Goal: Information Seeking & Learning: Learn about a topic

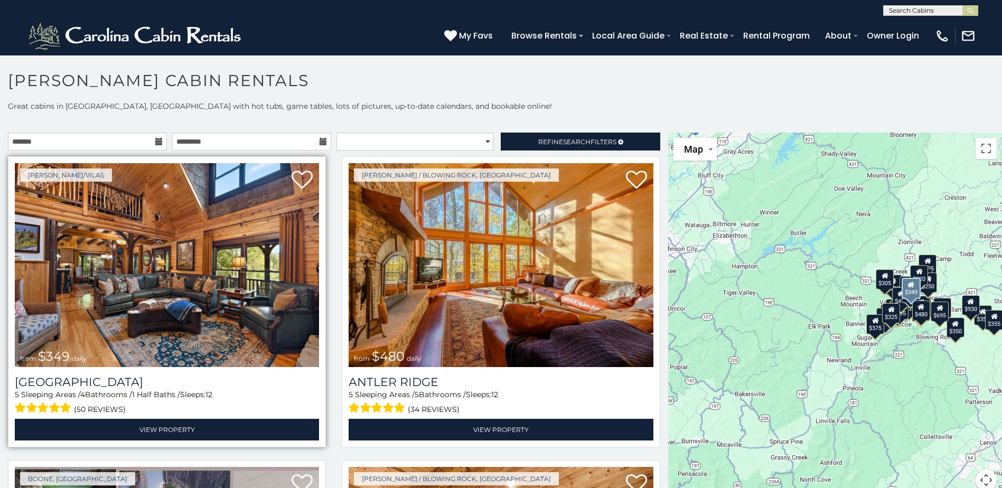
click at [223, 301] on img at bounding box center [167, 265] width 304 height 204
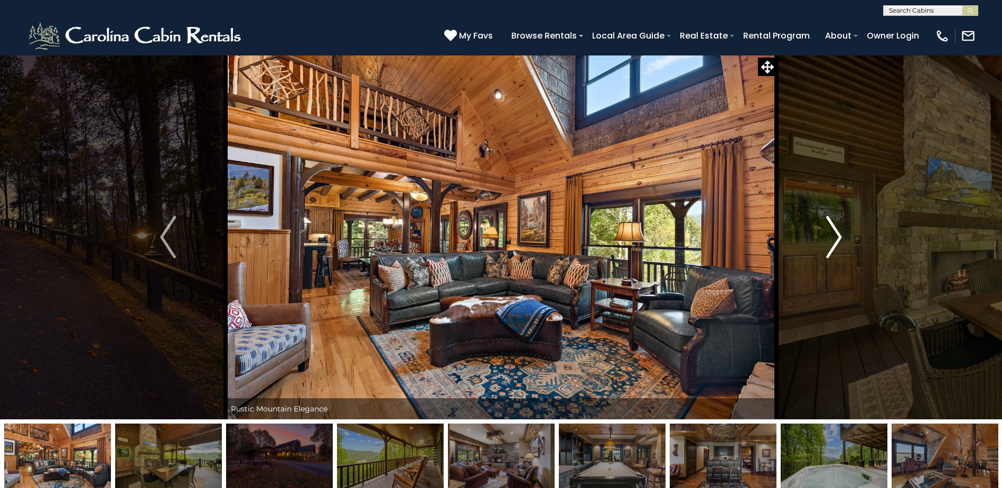
click at [839, 238] on img "Next" at bounding box center [834, 237] width 16 height 42
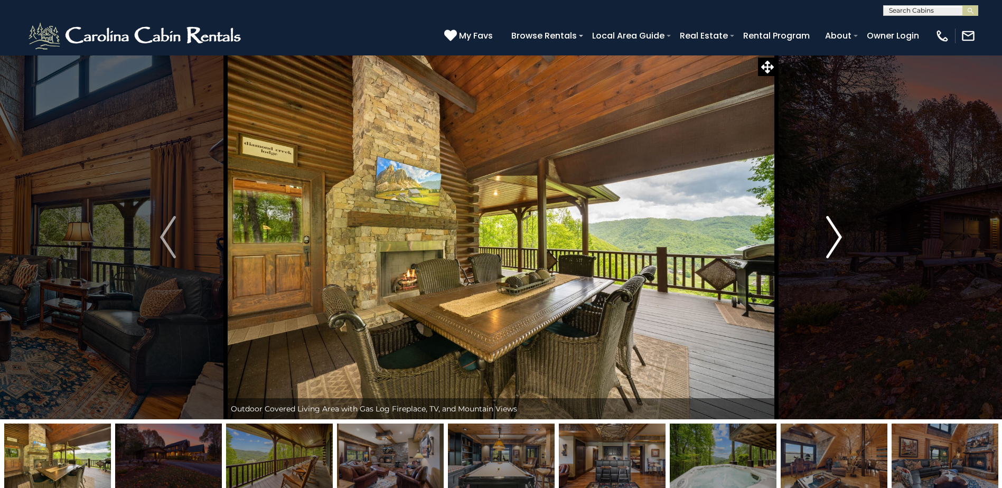
click at [840, 236] on img "Next" at bounding box center [834, 237] width 16 height 42
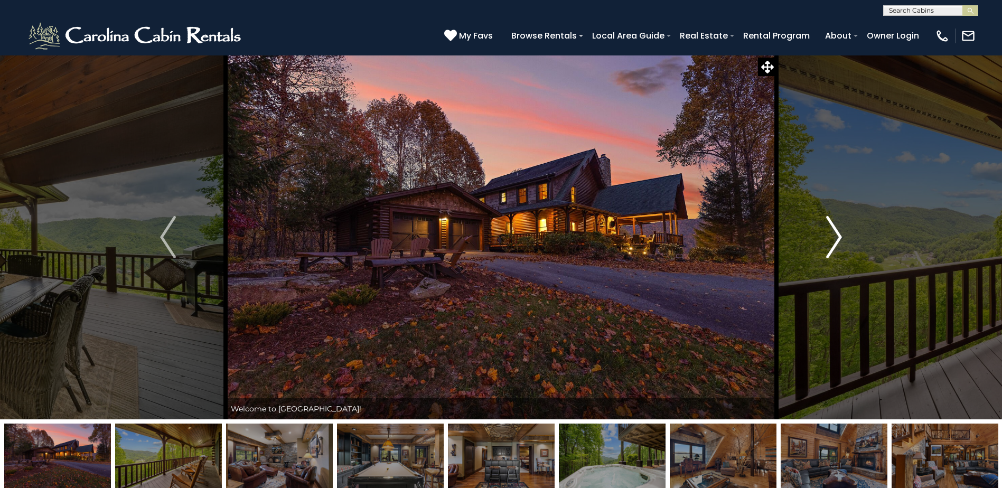
click at [840, 236] on img "Next" at bounding box center [834, 237] width 16 height 42
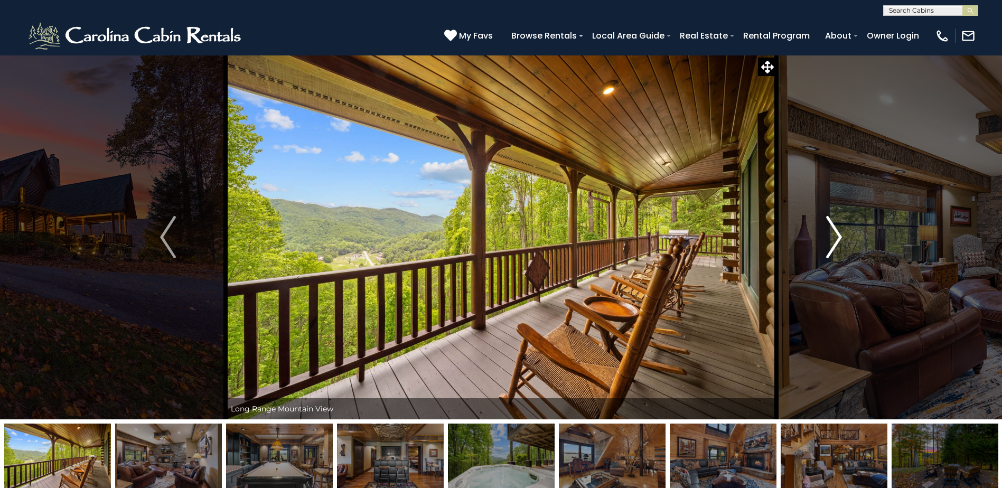
click at [840, 236] on img "Next" at bounding box center [834, 237] width 16 height 42
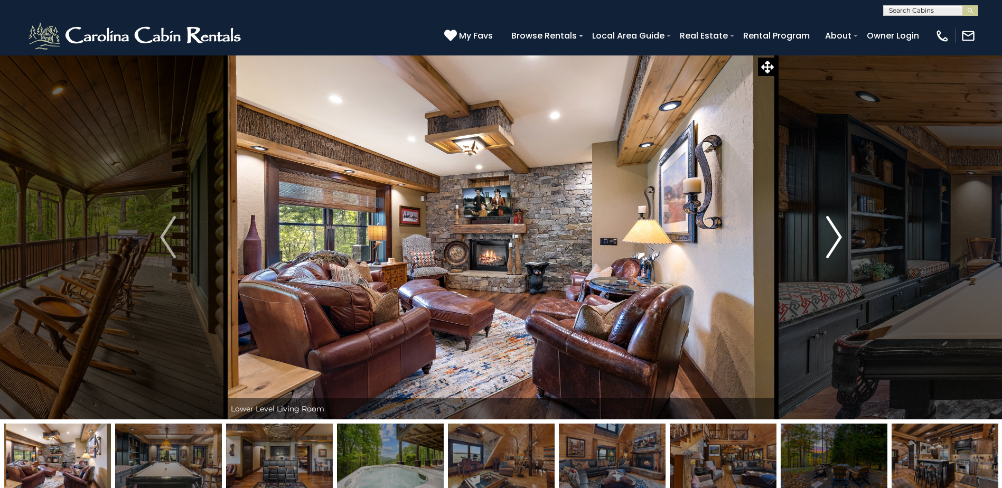
click at [840, 236] on img "Next" at bounding box center [834, 237] width 16 height 42
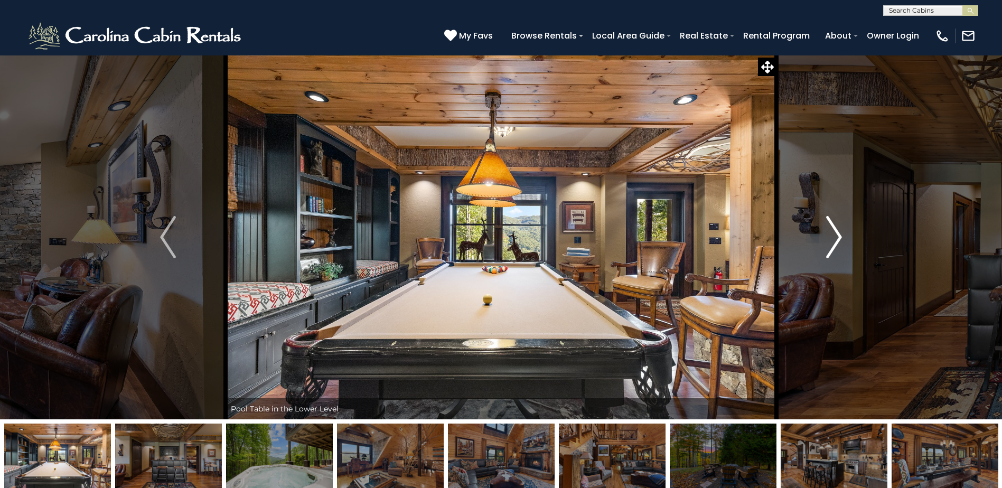
click at [840, 236] on img "Next" at bounding box center [834, 237] width 16 height 42
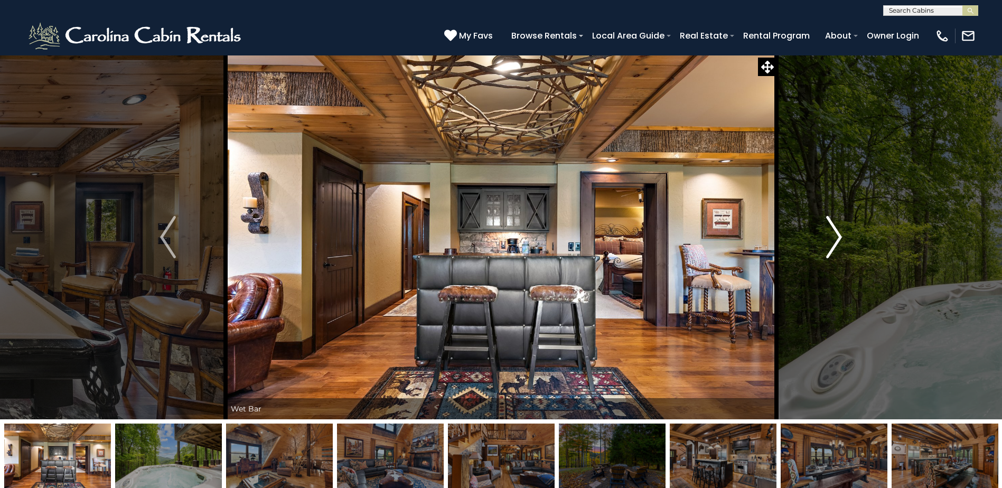
click at [840, 236] on img "Next" at bounding box center [834, 237] width 16 height 42
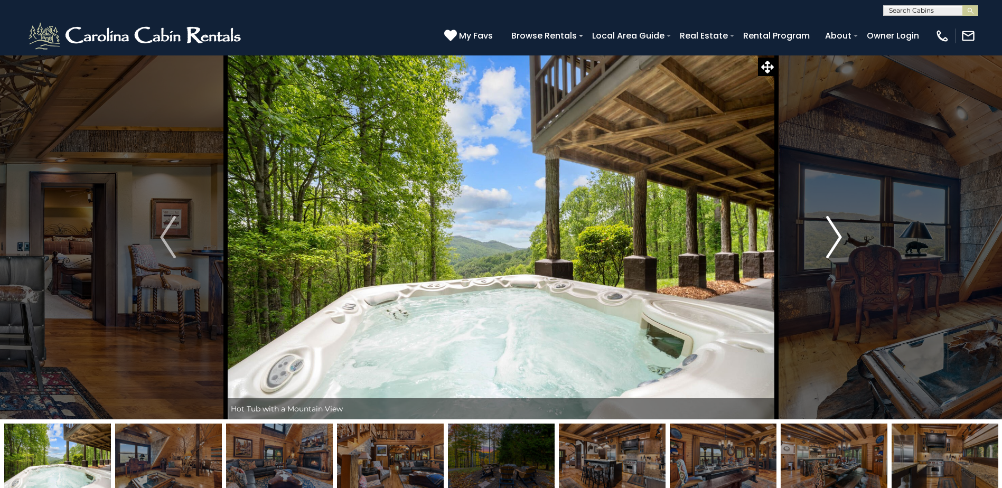
click at [840, 236] on img "Next" at bounding box center [834, 237] width 16 height 42
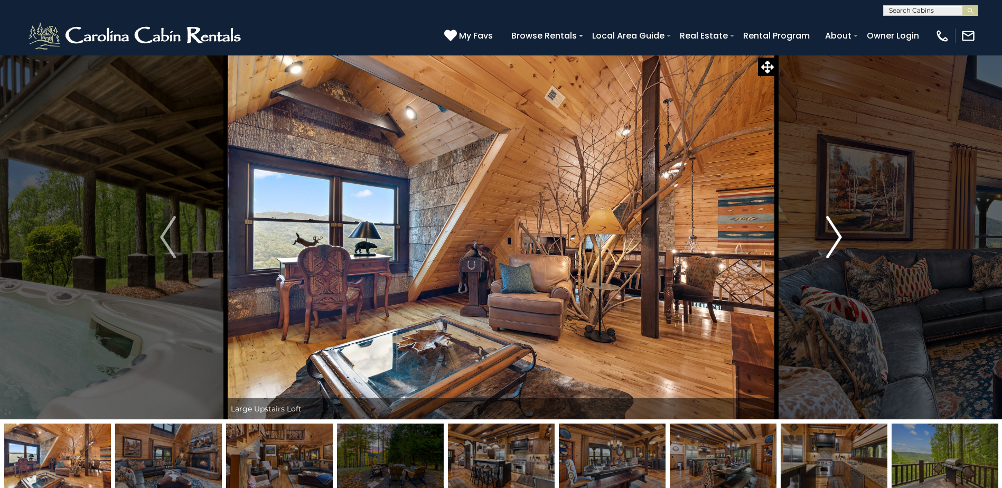
click at [840, 236] on img "Next" at bounding box center [834, 237] width 16 height 42
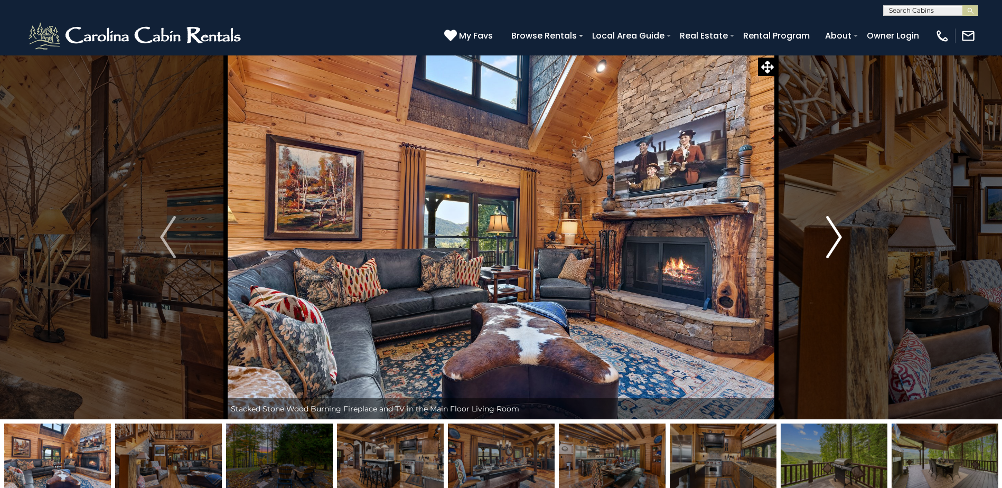
click at [840, 236] on img "Next" at bounding box center [834, 237] width 16 height 42
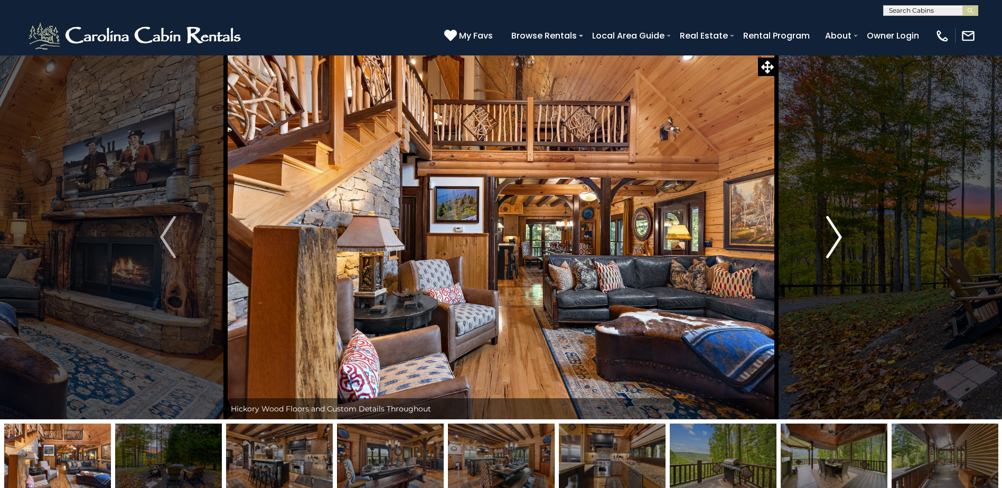
click at [840, 236] on img "Next" at bounding box center [834, 237] width 16 height 42
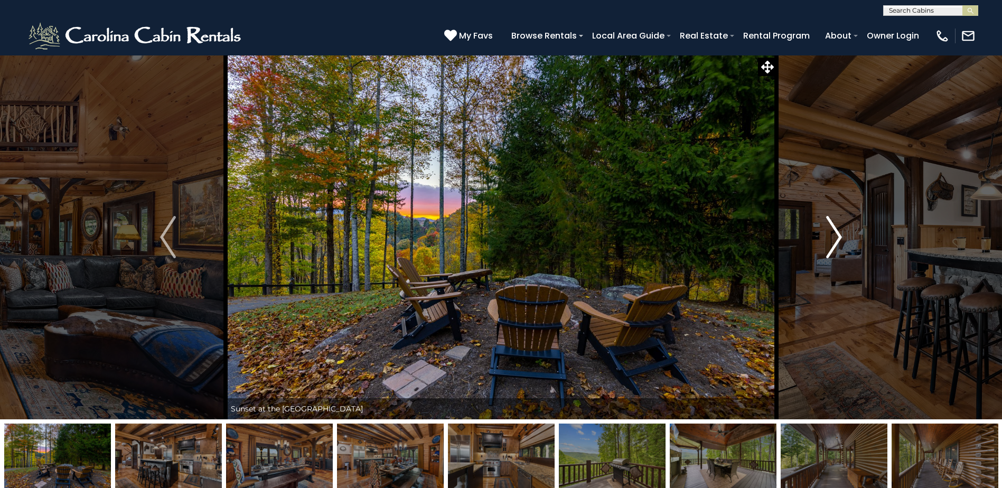
click at [840, 236] on img "Next" at bounding box center [834, 237] width 16 height 42
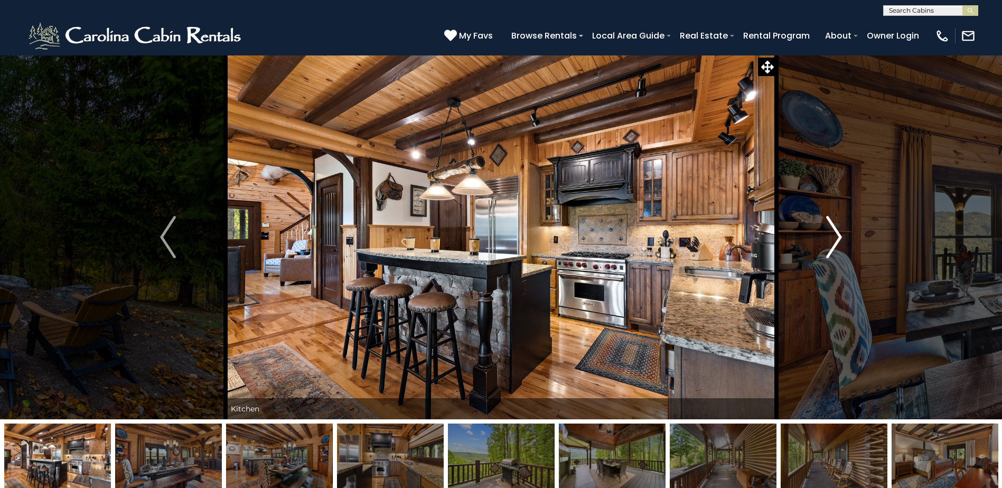
click at [834, 233] on img "Next" at bounding box center [834, 237] width 16 height 42
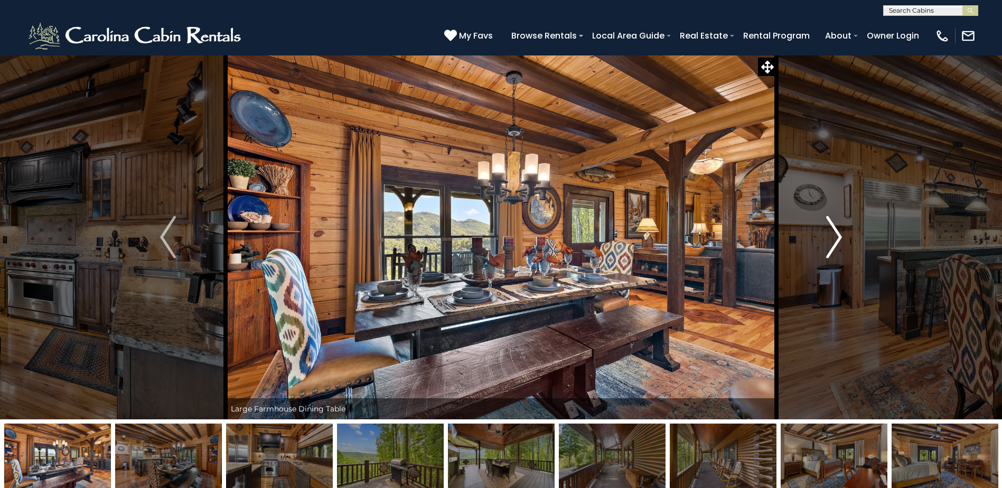
click at [837, 239] on img "Next" at bounding box center [834, 237] width 16 height 42
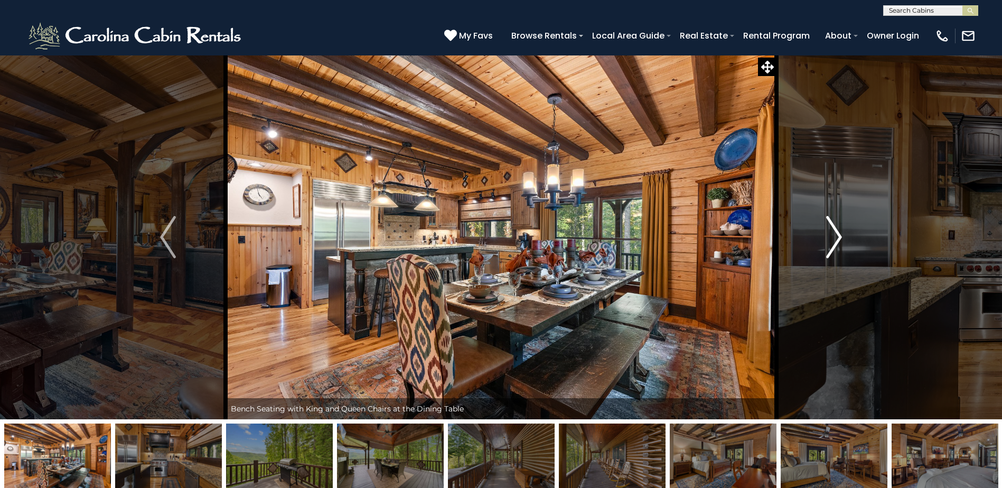
click at [840, 239] on img "Next" at bounding box center [834, 237] width 16 height 42
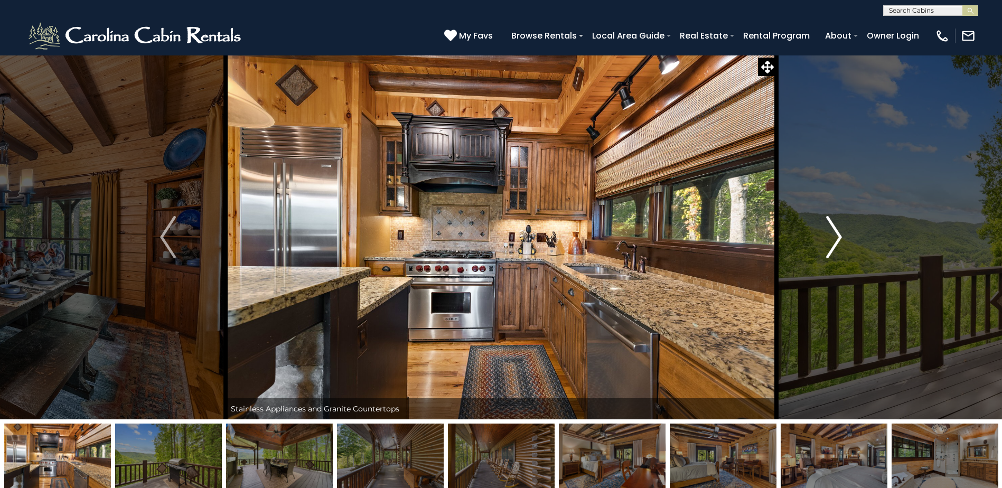
click at [838, 238] on img "Next" at bounding box center [834, 237] width 16 height 42
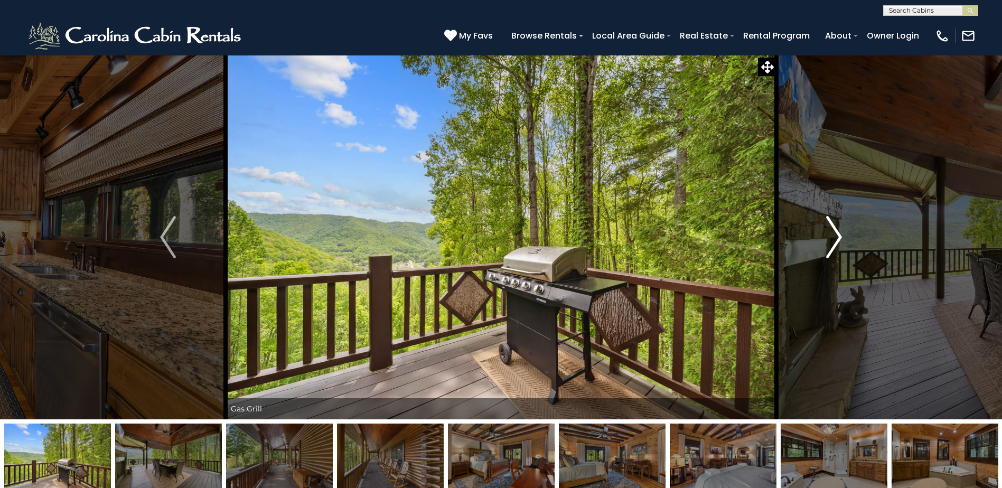
click at [841, 237] on img "Next" at bounding box center [834, 237] width 16 height 42
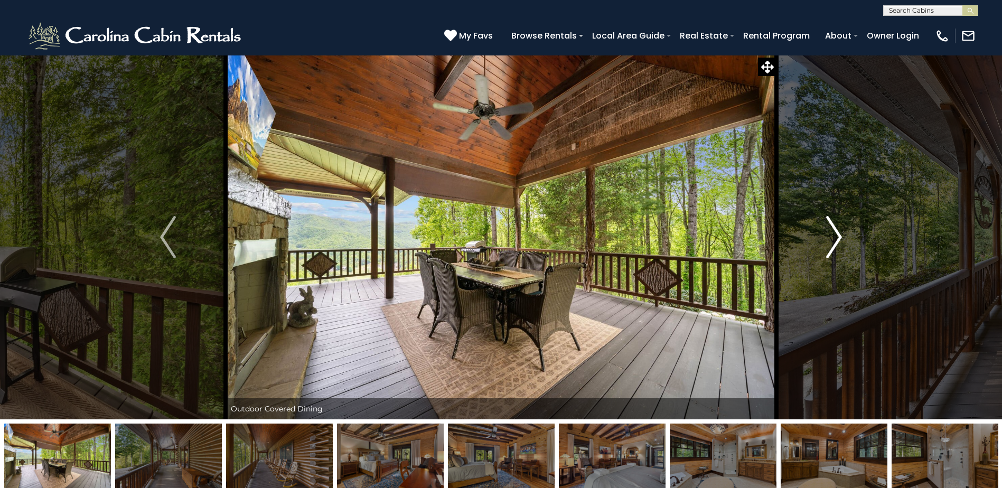
click at [841, 237] on img "Next" at bounding box center [834, 237] width 16 height 42
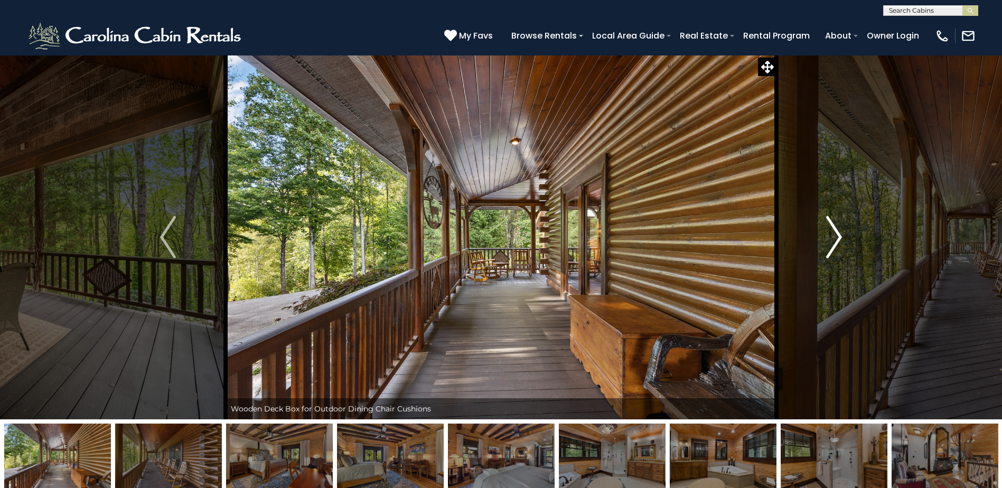
click at [841, 237] on img "Next" at bounding box center [834, 237] width 16 height 42
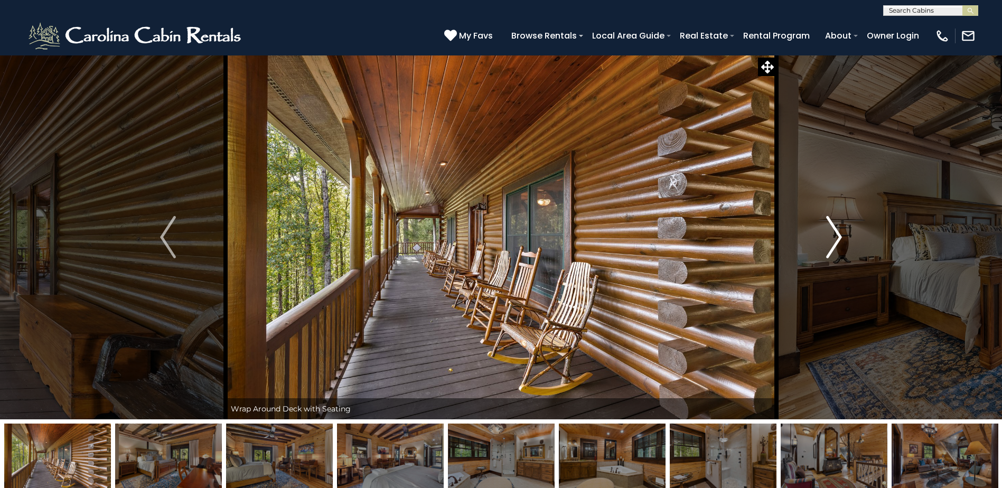
click at [841, 237] on img "Next" at bounding box center [834, 237] width 16 height 42
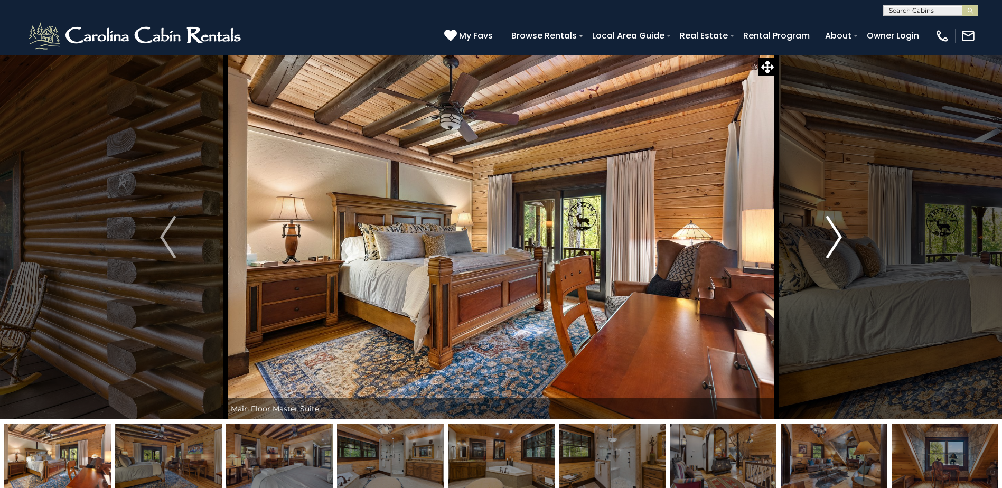
click at [841, 237] on img "Next" at bounding box center [834, 237] width 16 height 42
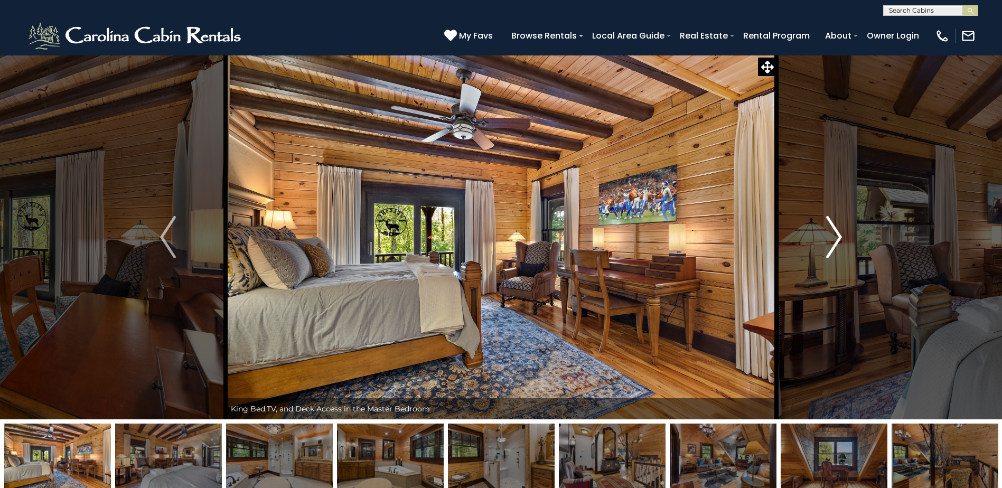
click at [841, 237] on img "Next" at bounding box center [834, 237] width 16 height 42
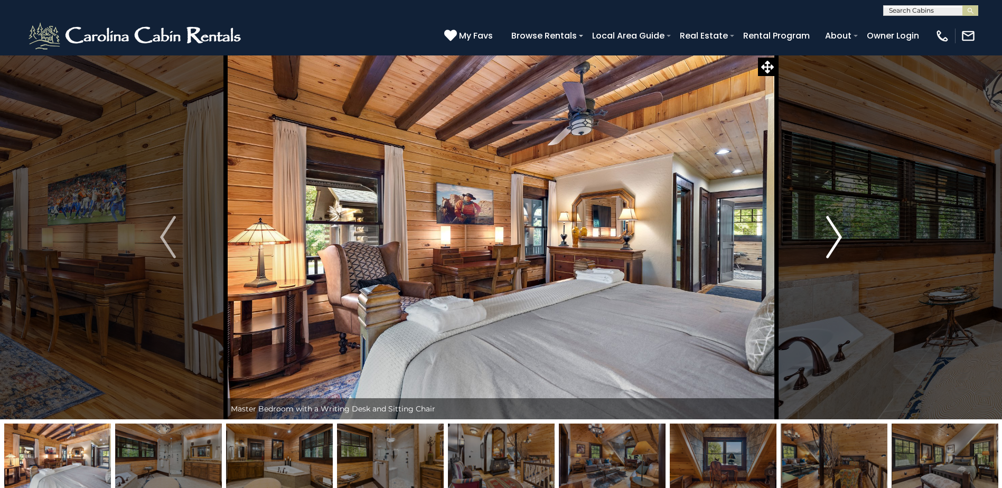
click at [841, 237] on img "Next" at bounding box center [834, 237] width 16 height 42
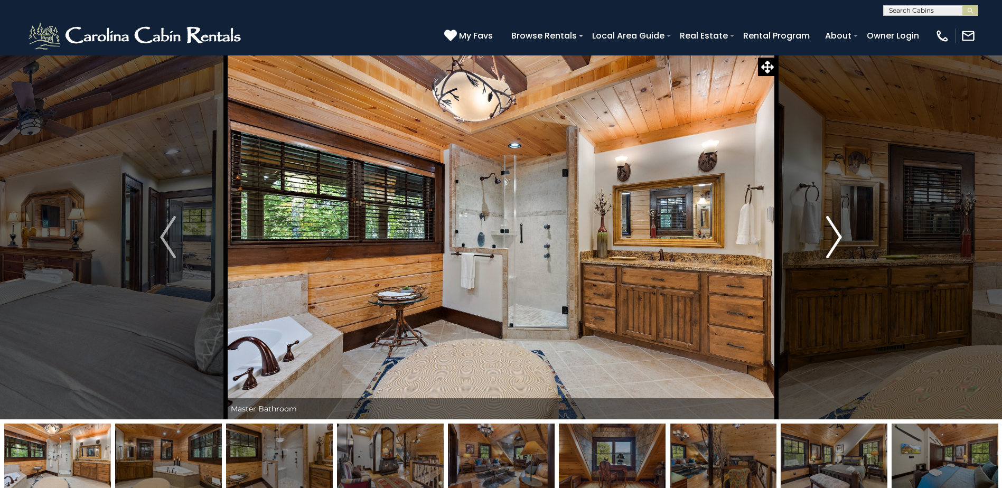
click at [841, 237] on img "Next" at bounding box center [834, 237] width 16 height 42
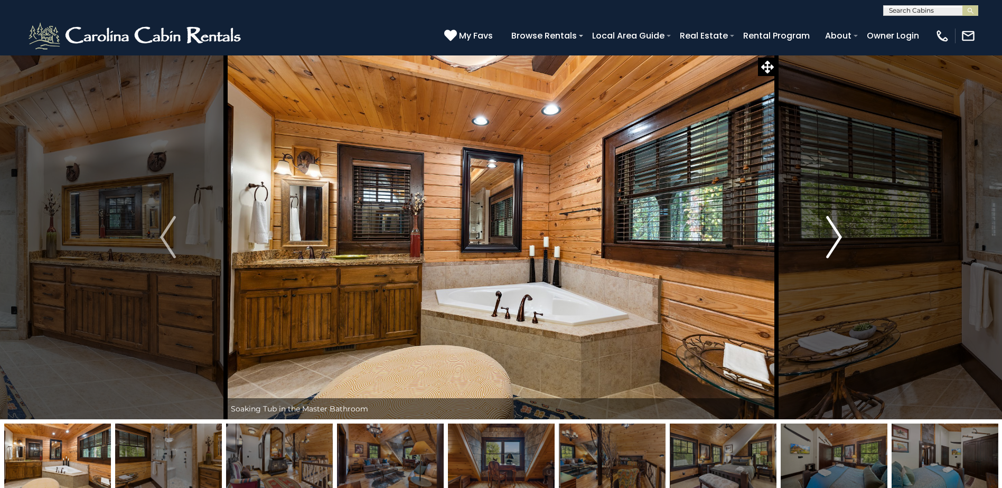
click at [841, 237] on img "Next" at bounding box center [834, 237] width 16 height 42
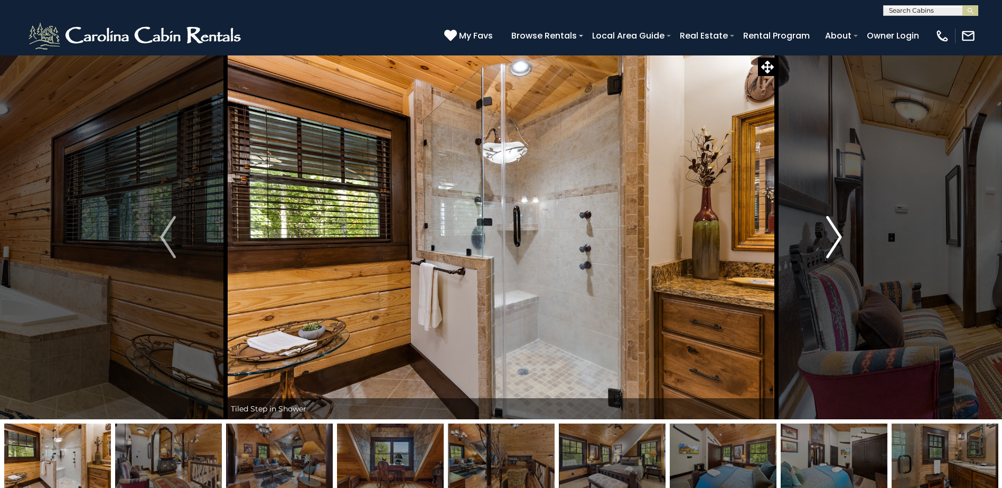
click at [841, 237] on img "Next" at bounding box center [834, 237] width 16 height 42
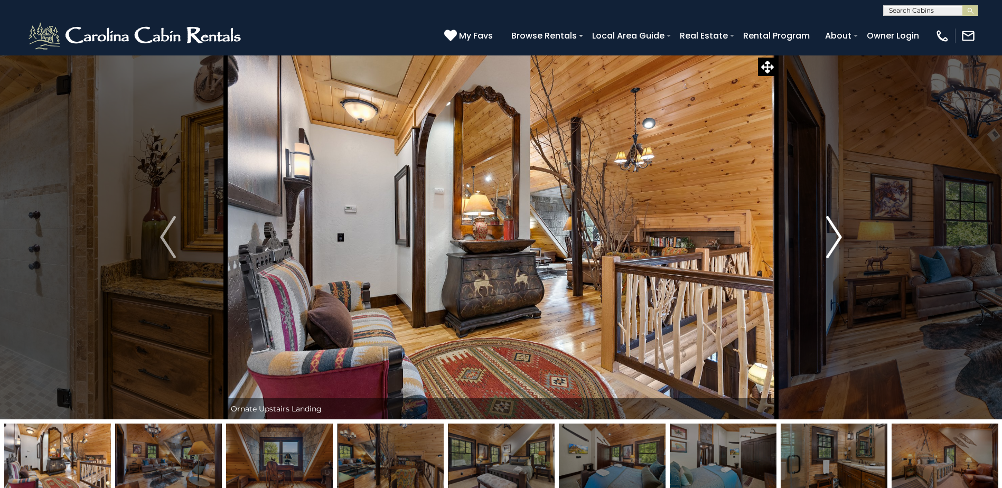
click at [841, 237] on img "Next" at bounding box center [834, 237] width 16 height 42
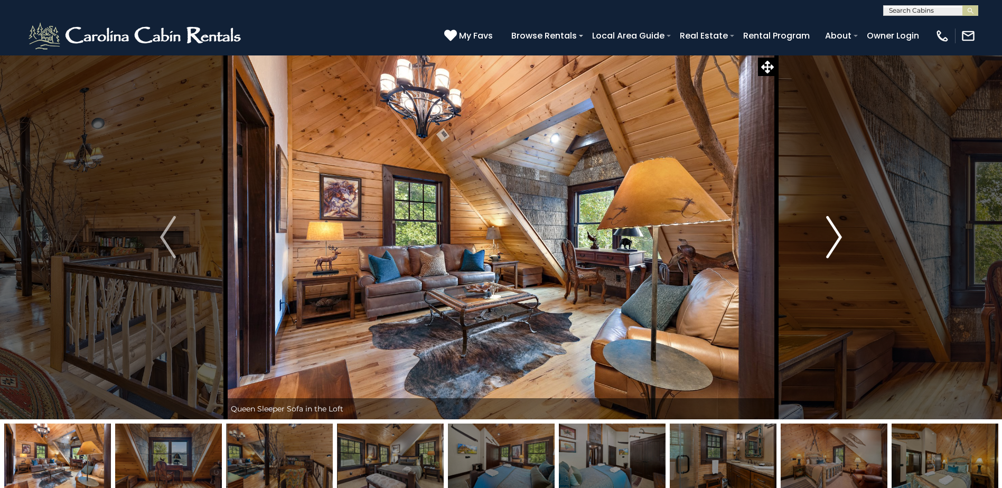
click at [841, 237] on img "Next" at bounding box center [834, 237] width 16 height 42
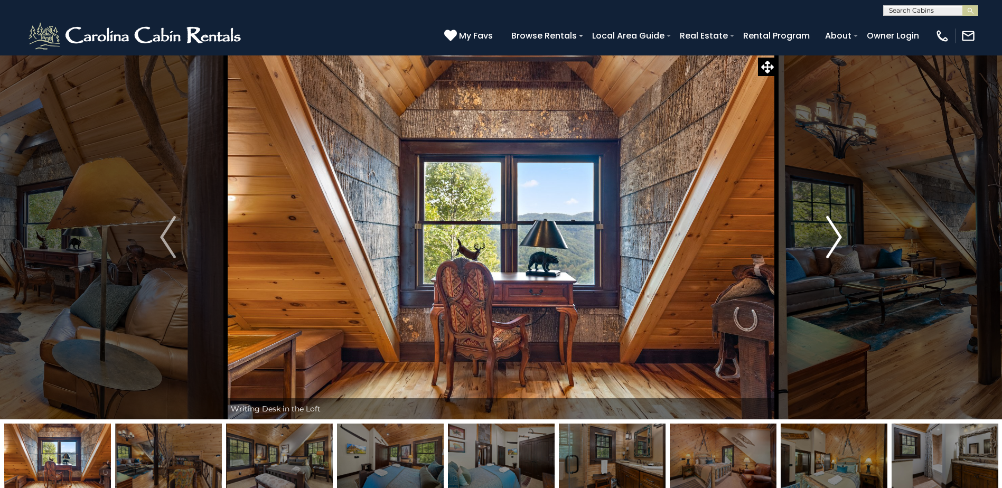
click at [837, 244] on img "Next" at bounding box center [834, 237] width 16 height 42
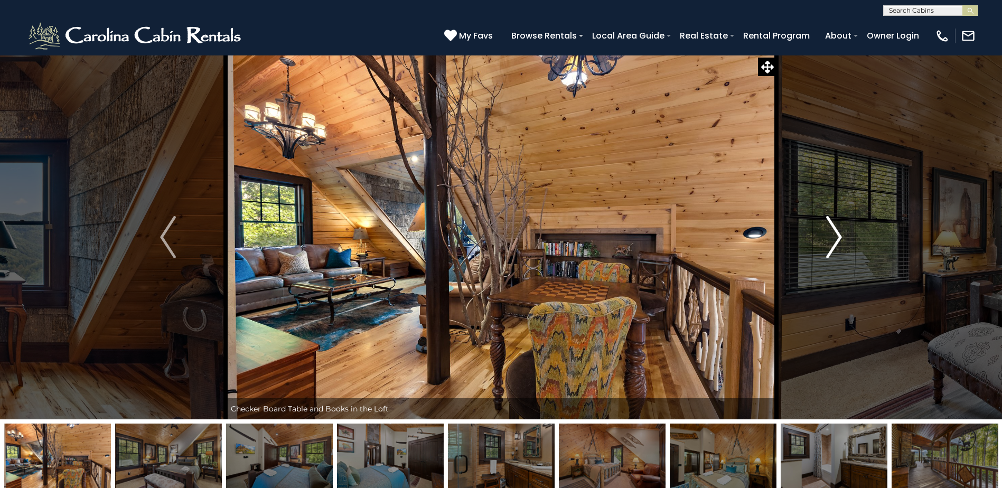
click at [836, 233] on img "Next" at bounding box center [834, 237] width 16 height 42
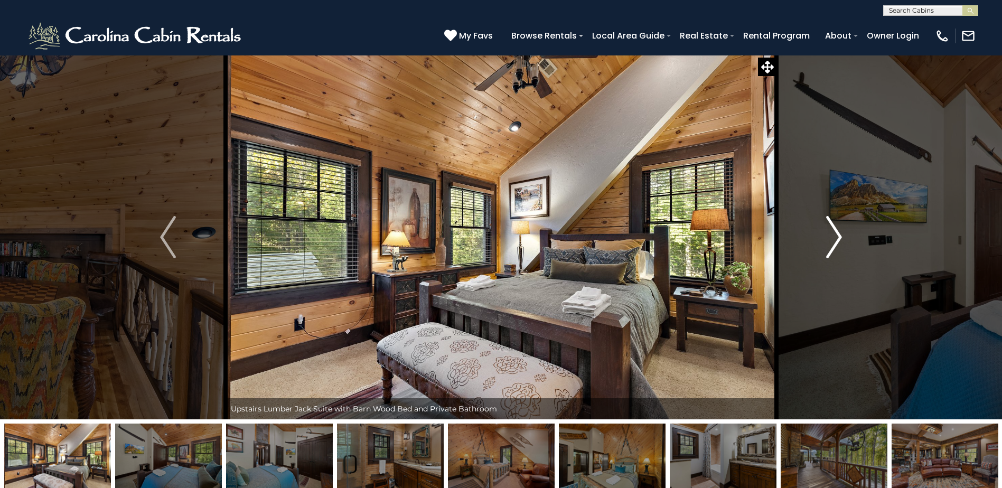
click at [833, 236] on img "Next" at bounding box center [834, 237] width 16 height 42
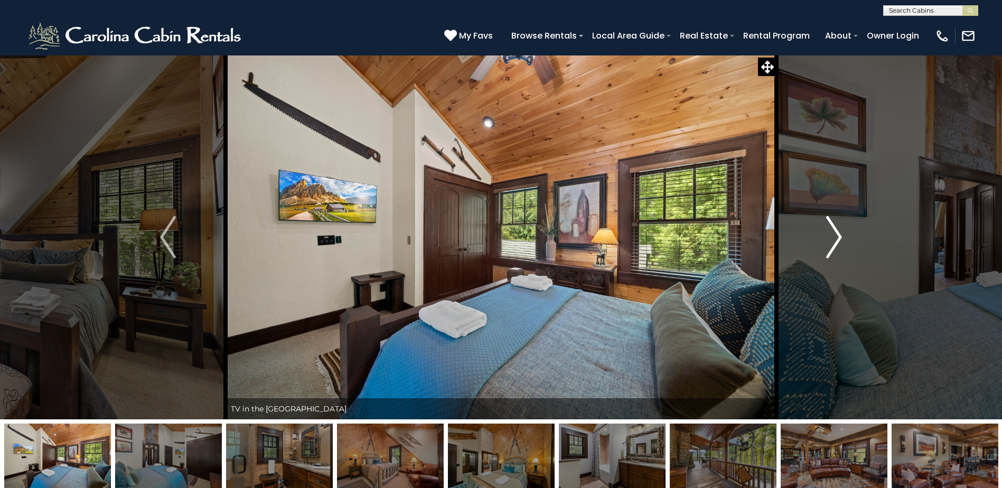
click at [833, 236] on img "Next" at bounding box center [834, 237] width 16 height 42
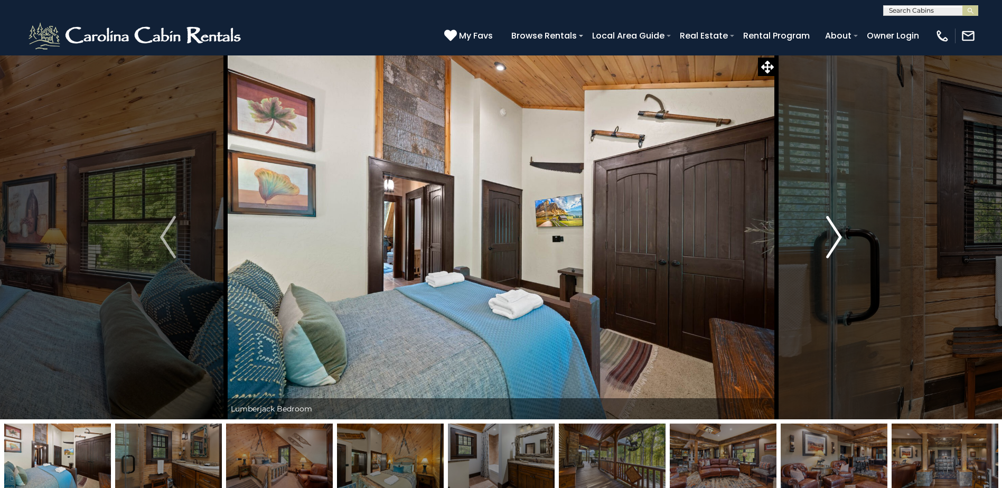
click at [833, 236] on img "Next" at bounding box center [834, 237] width 16 height 42
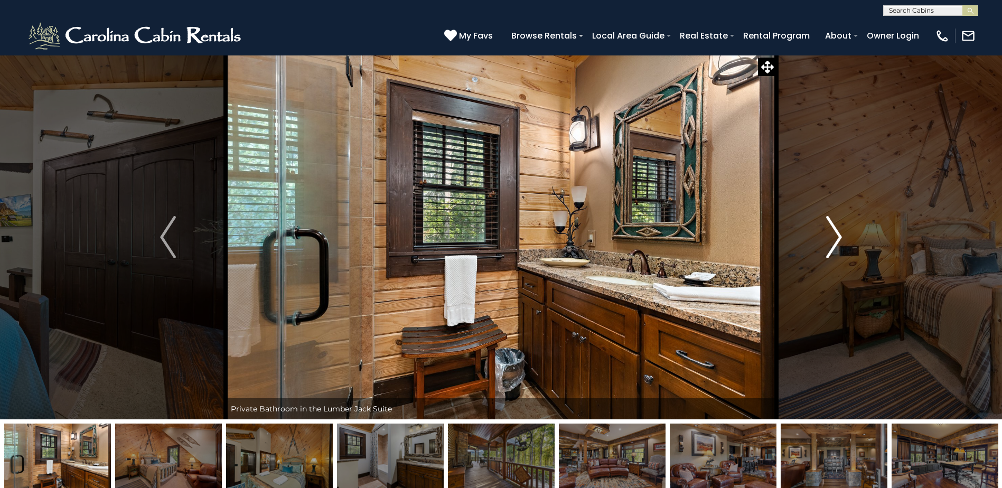
click at [833, 236] on img "Next" at bounding box center [834, 237] width 16 height 42
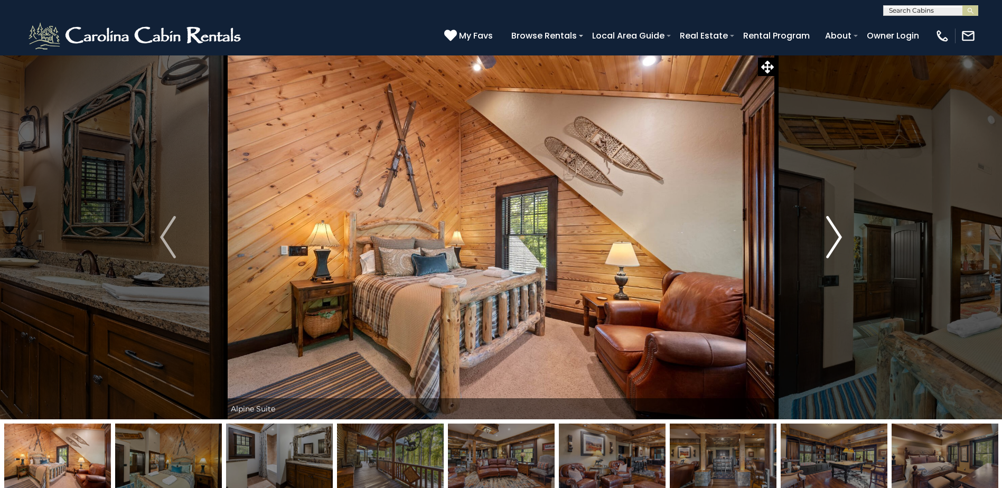
click at [833, 236] on img "Next" at bounding box center [834, 237] width 16 height 42
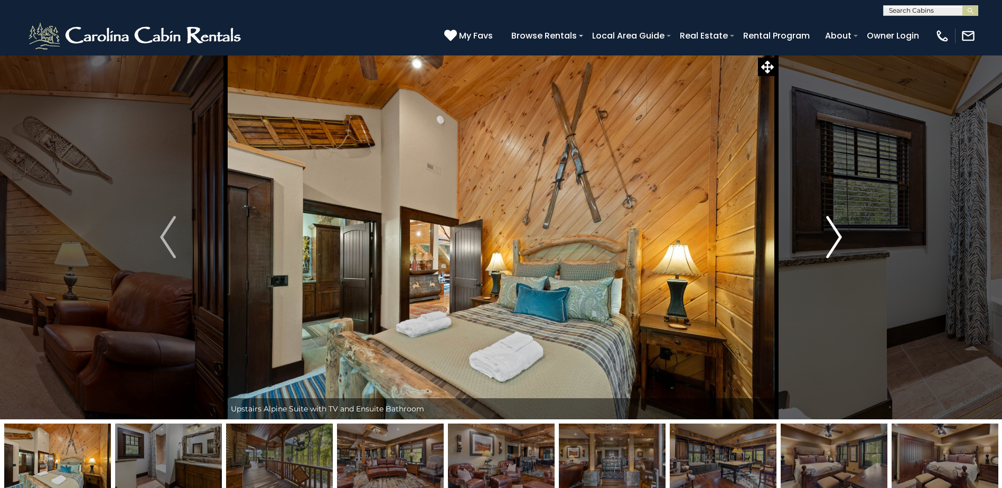
click at [833, 236] on img "Next" at bounding box center [834, 237] width 16 height 42
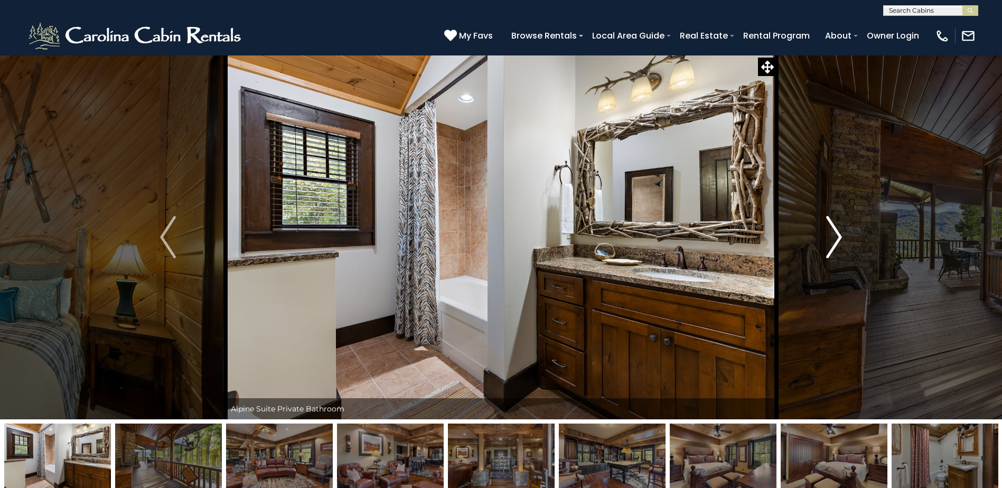
click at [833, 236] on img "Next" at bounding box center [834, 237] width 16 height 42
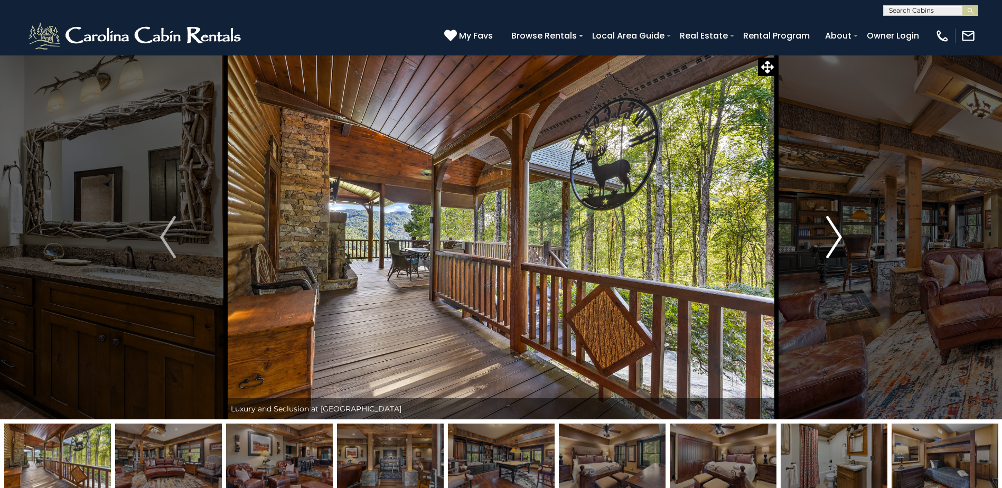
click at [833, 236] on img "Next" at bounding box center [834, 237] width 16 height 42
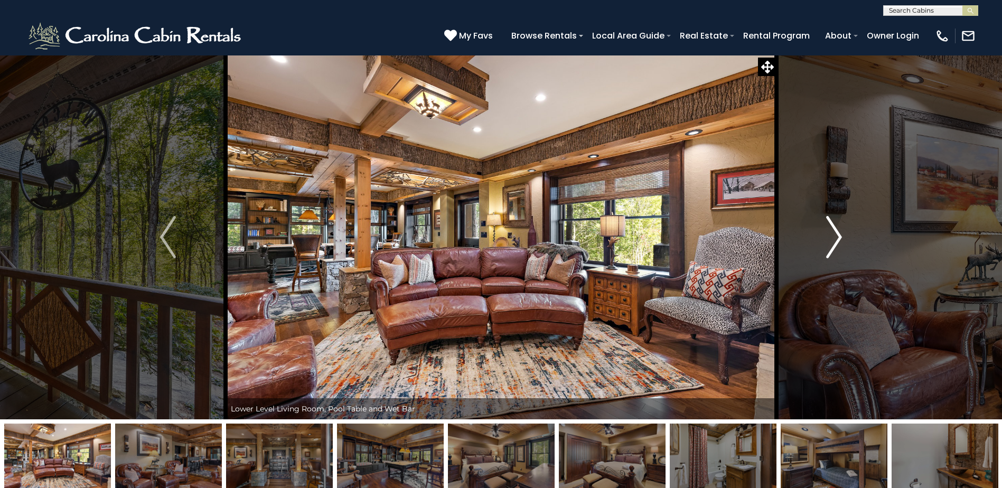
click at [839, 236] on img "Next" at bounding box center [834, 237] width 16 height 42
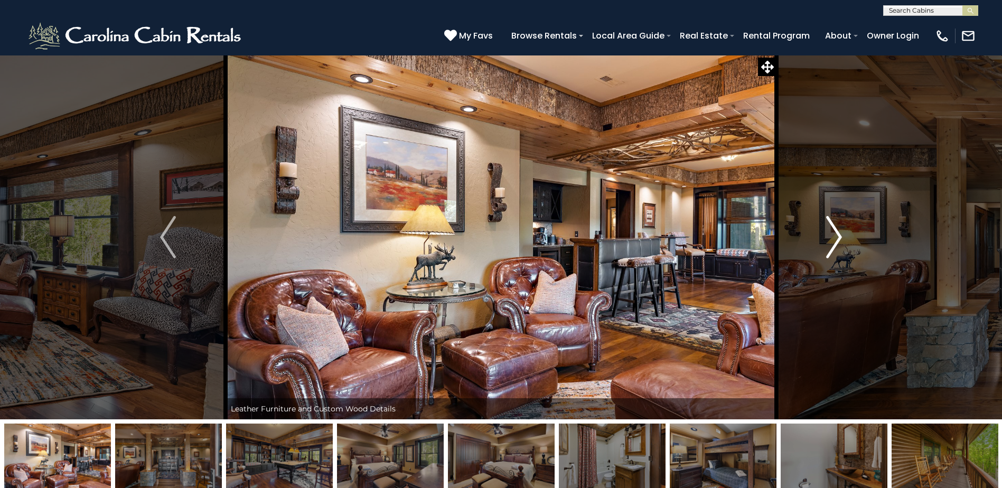
click at [838, 235] on img "Next" at bounding box center [834, 237] width 16 height 42
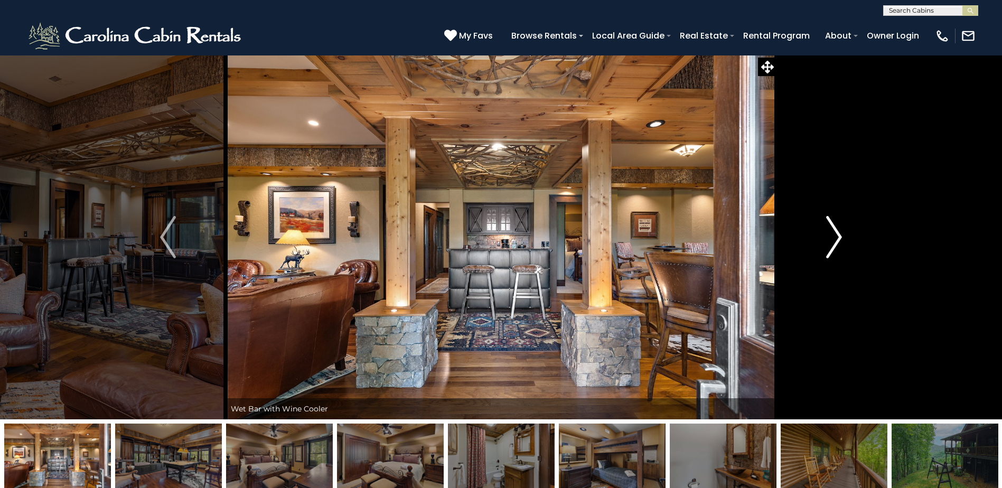
click at [838, 236] on img "Next" at bounding box center [834, 237] width 16 height 42
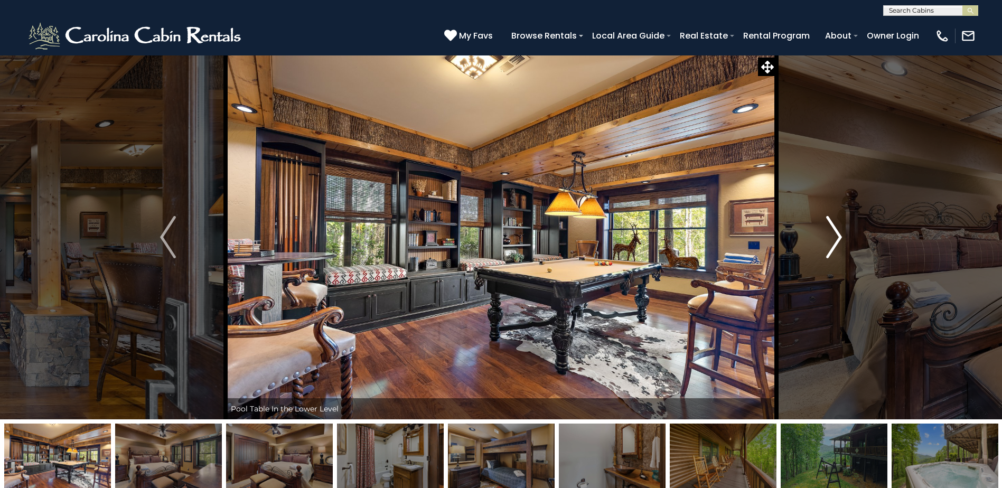
click at [838, 236] on img "Next" at bounding box center [834, 237] width 16 height 42
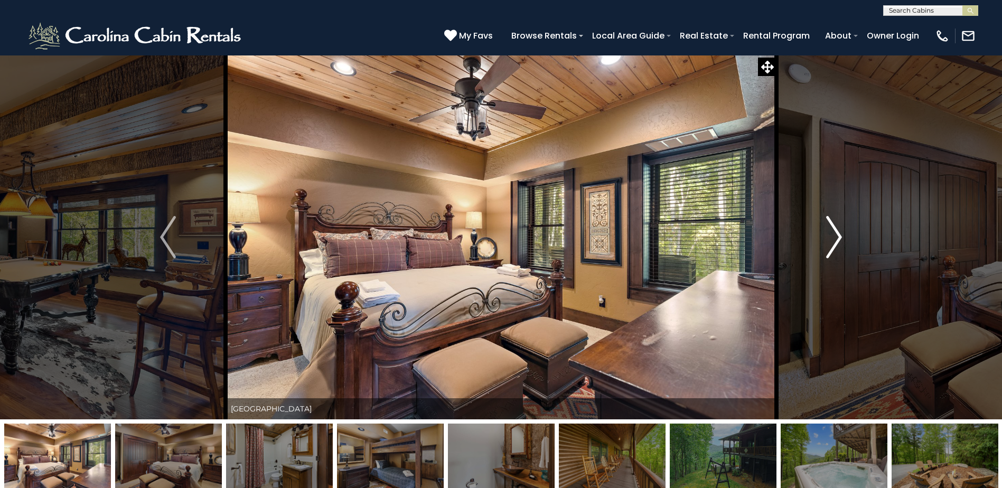
click at [838, 236] on img "Next" at bounding box center [834, 237] width 16 height 42
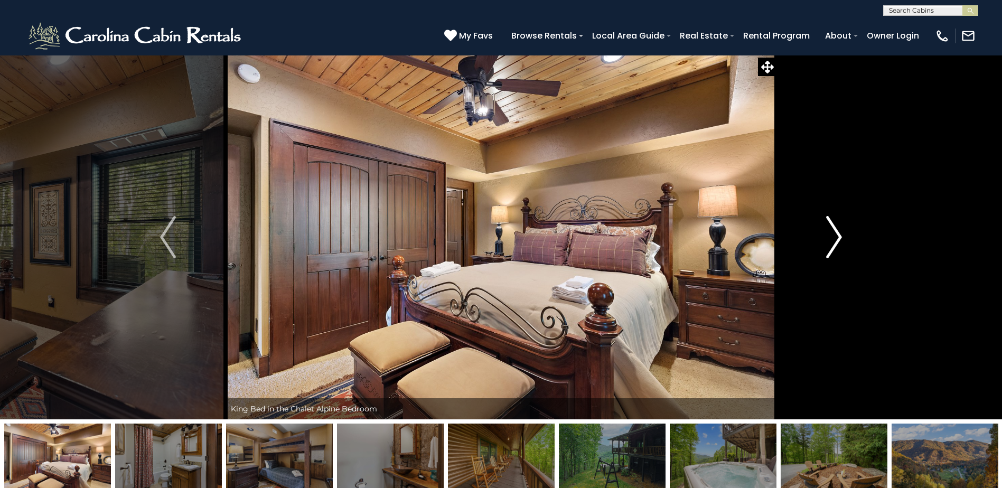
click at [838, 236] on img "Next" at bounding box center [834, 237] width 16 height 42
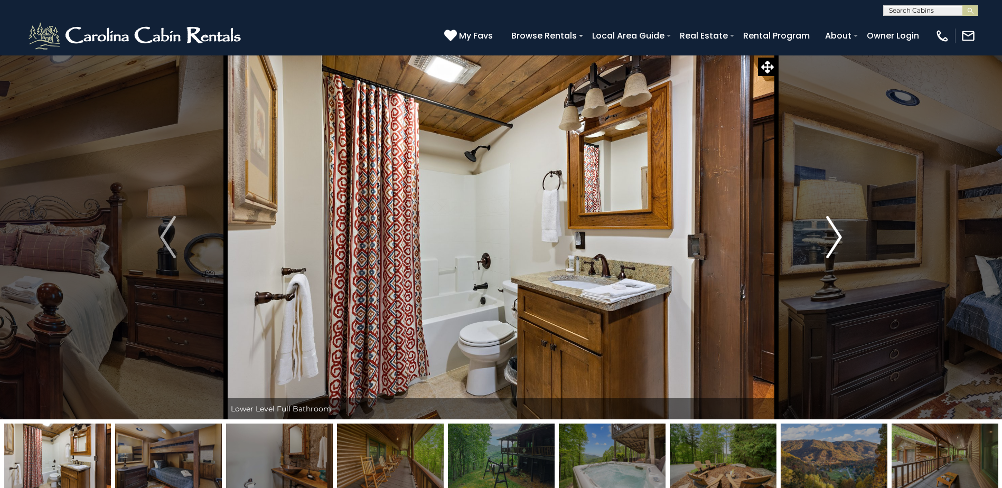
click at [838, 236] on img "Next" at bounding box center [834, 237] width 16 height 42
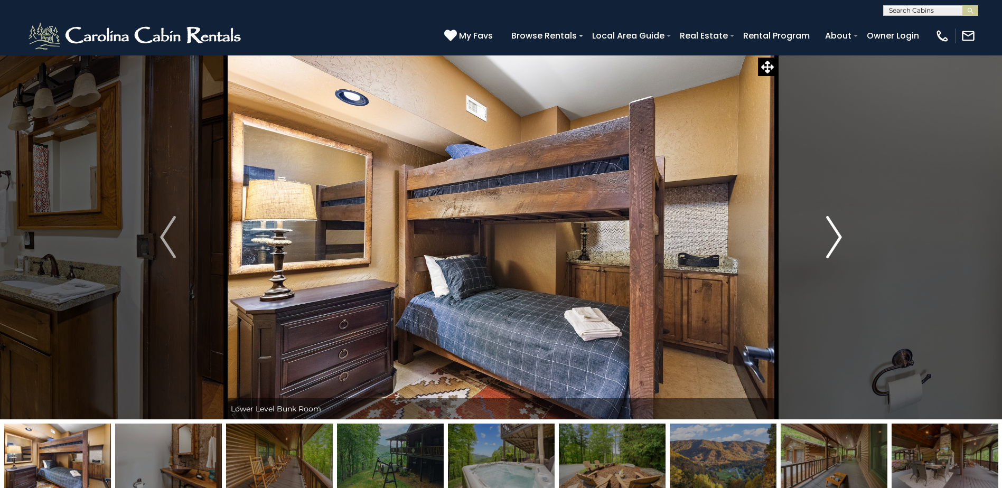
click at [838, 236] on img "Next" at bounding box center [834, 237] width 16 height 42
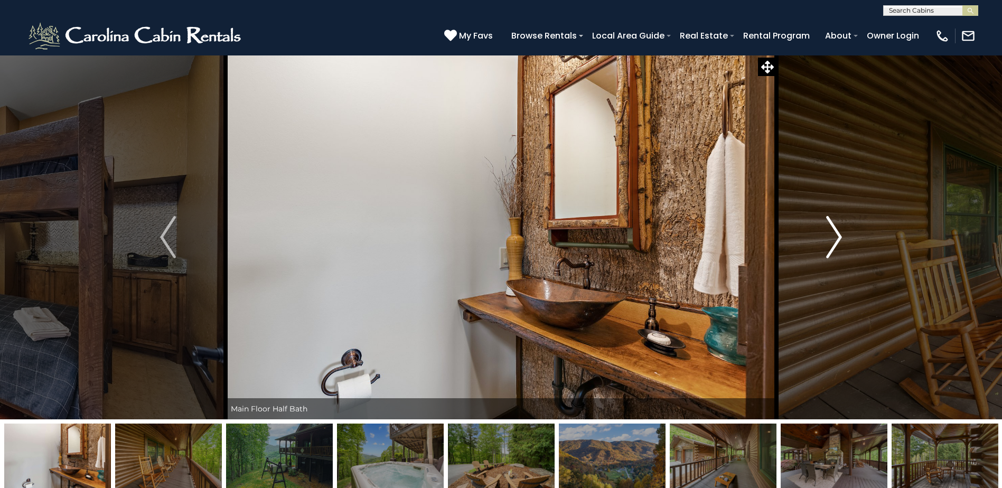
click at [838, 236] on img "Next" at bounding box center [834, 237] width 16 height 42
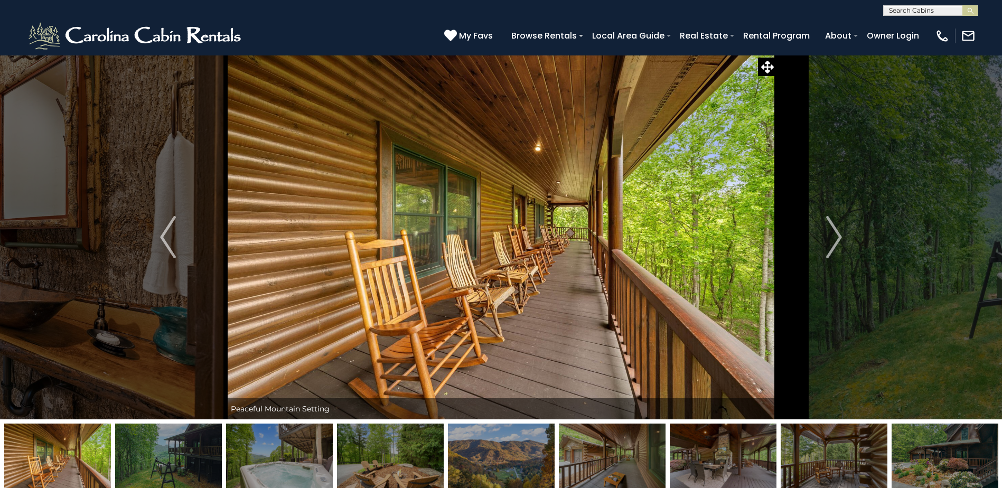
click at [68, 466] on img at bounding box center [57, 457] width 107 height 66
click at [170, 241] on img "Previous" at bounding box center [168, 237] width 16 height 42
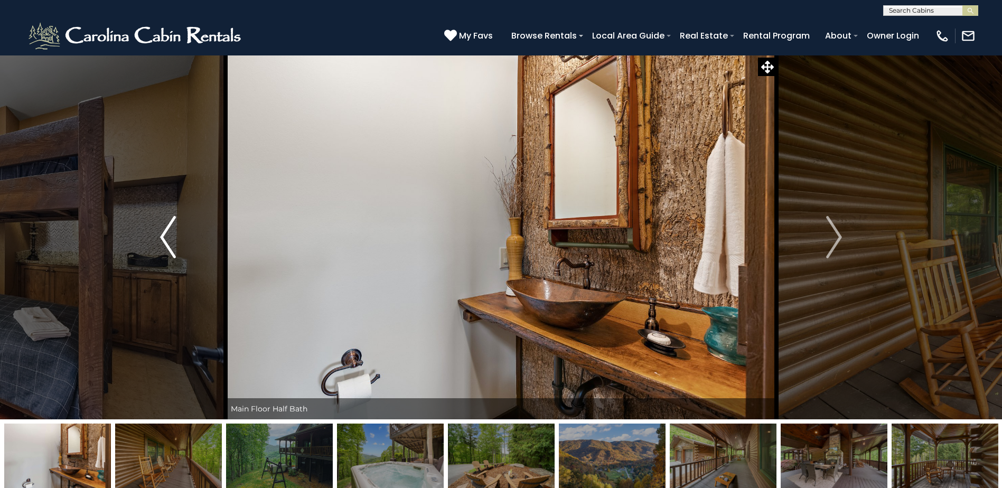
click at [170, 241] on img "Previous" at bounding box center [168, 237] width 16 height 42
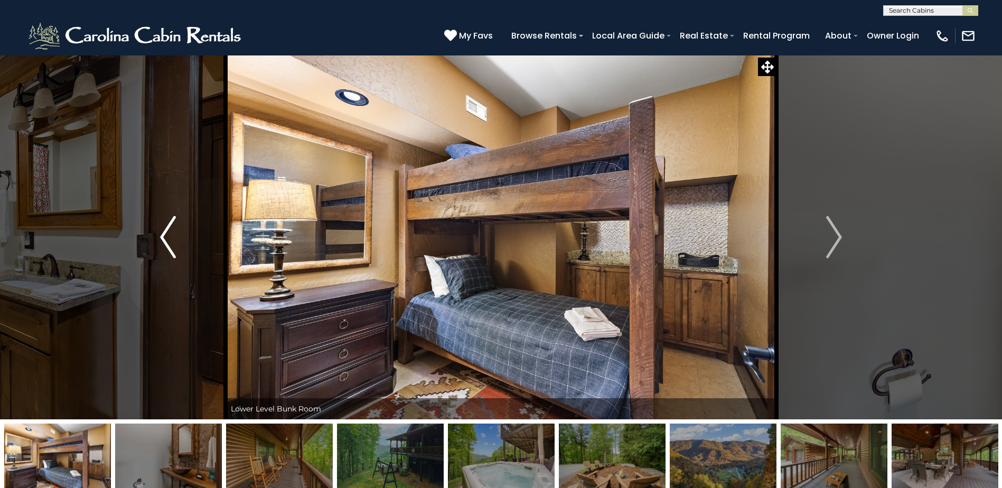
click at [170, 241] on img "Previous" at bounding box center [168, 237] width 16 height 42
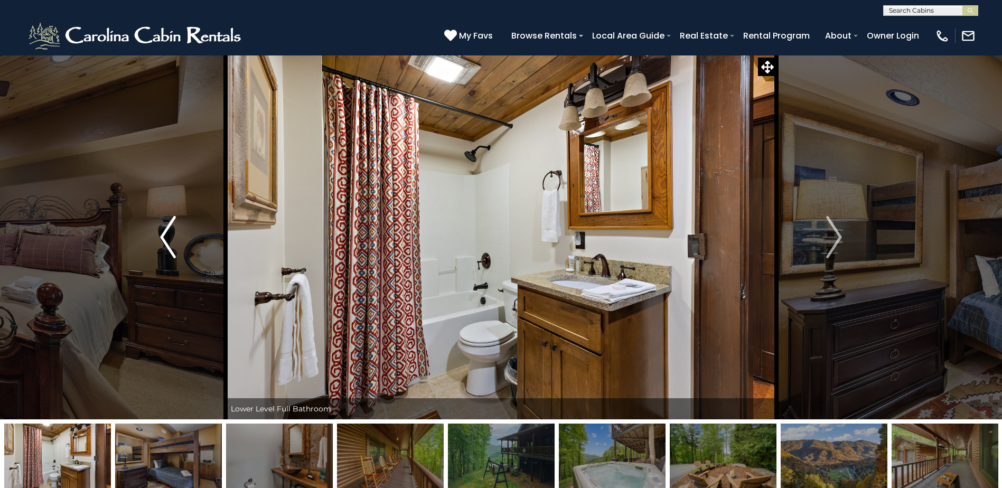
click at [170, 241] on img "Previous" at bounding box center [168, 237] width 16 height 42
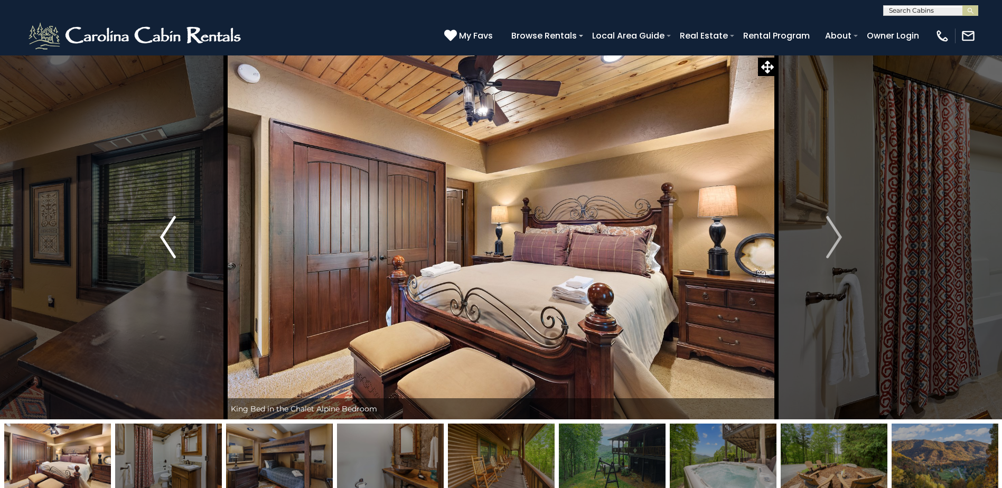
click at [170, 241] on img "Previous" at bounding box center [168, 237] width 16 height 42
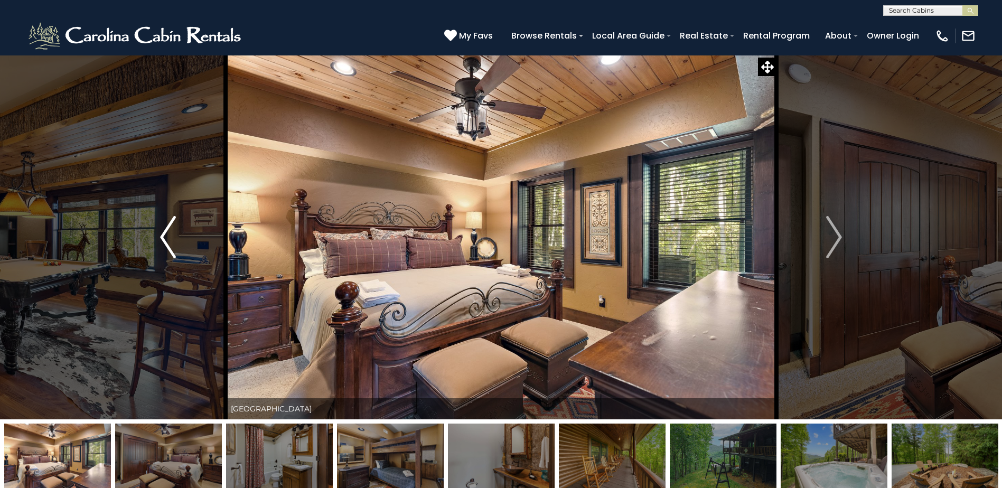
click at [170, 241] on img "Previous" at bounding box center [168, 237] width 16 height 42
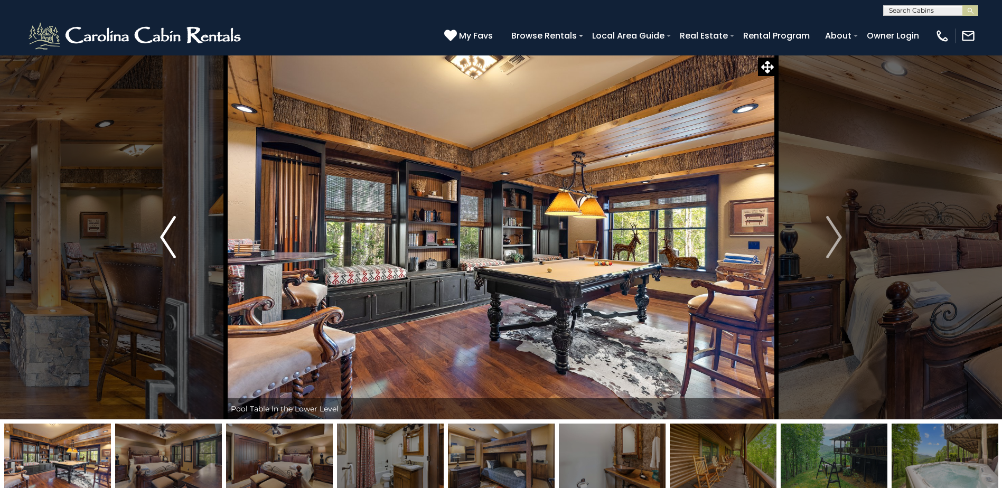
click at [170, 241] on img "Previous" at bounding box center [168, 237] width 16 height 42
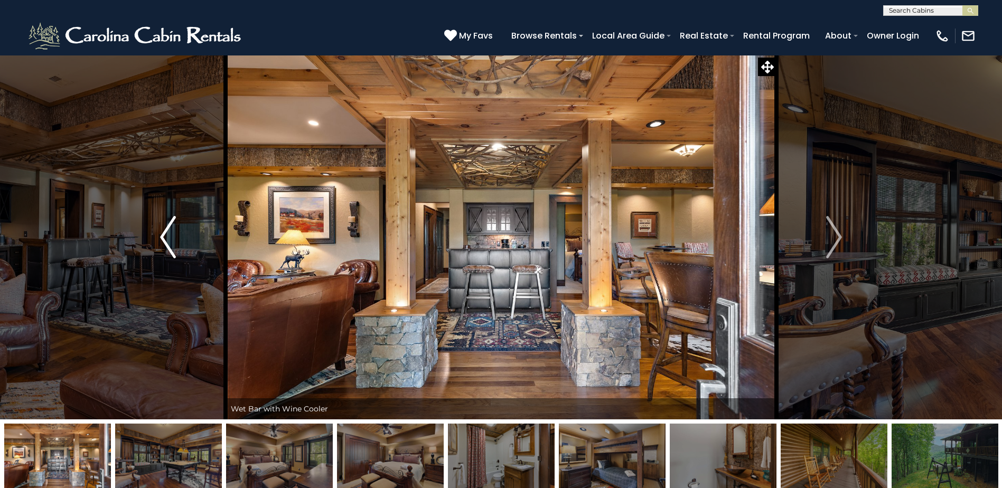
click at [170, 241] on img "Previous" at bounding box center [168, 237] width 16 height 42
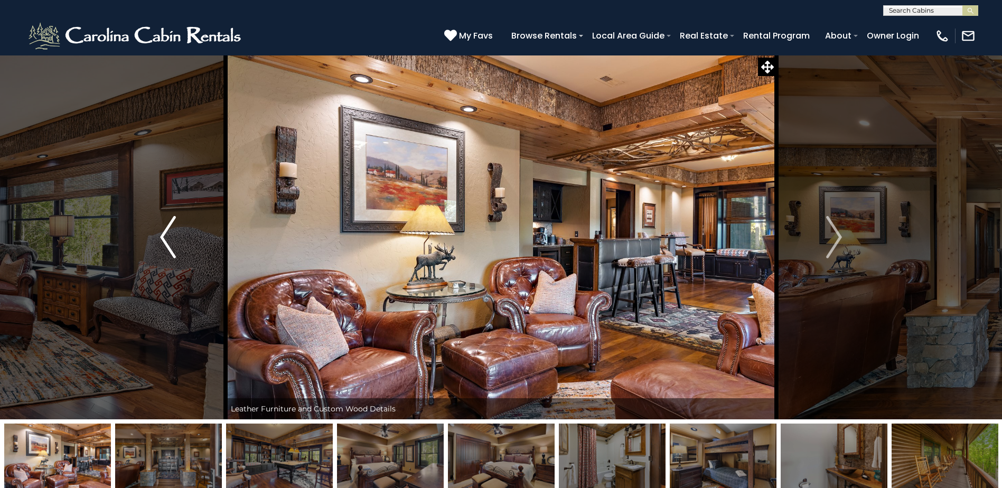
click at [170, 241] on img "Previous" at bounding box center [168, 237] width 16 height 42
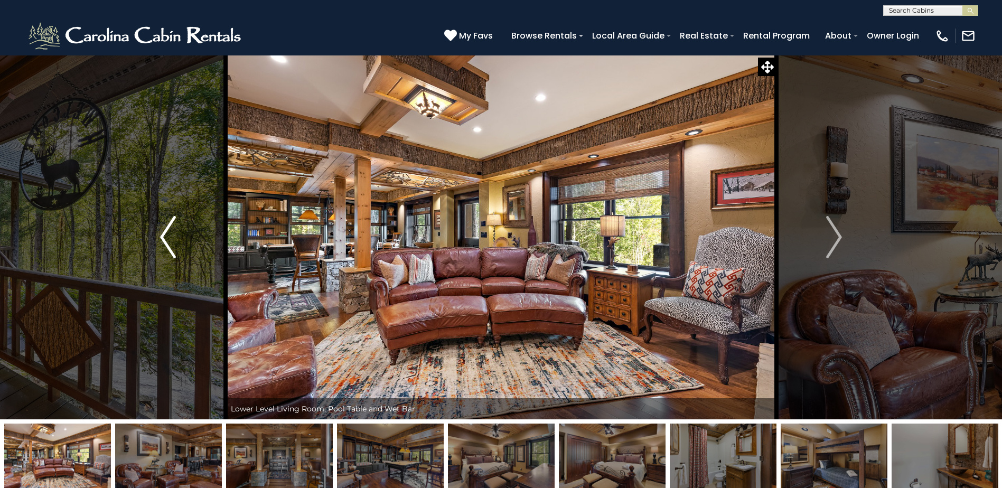
click at [170, 241] on img "Previous" at bounding box center [168, 237] width 16 height 42
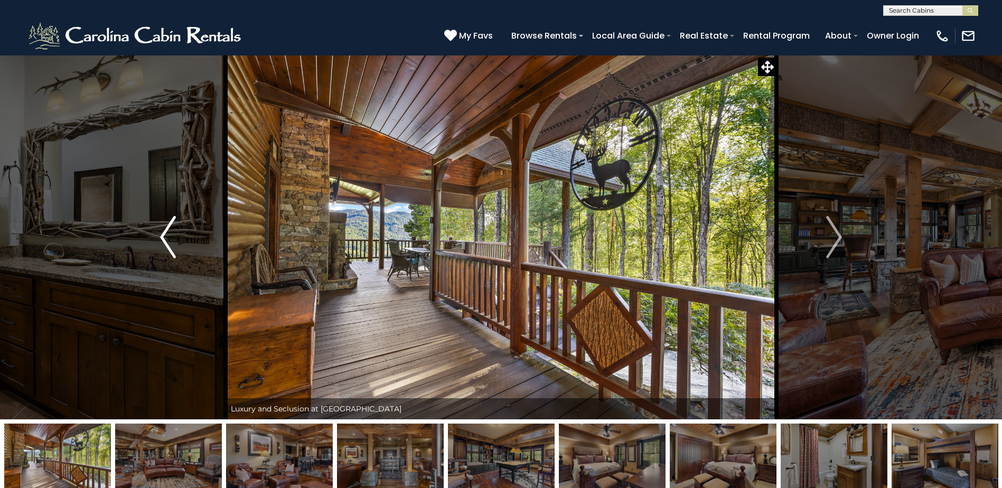
click at [170, 241] on img "Previous" at bounding box center [168, 237] width 16 height 42
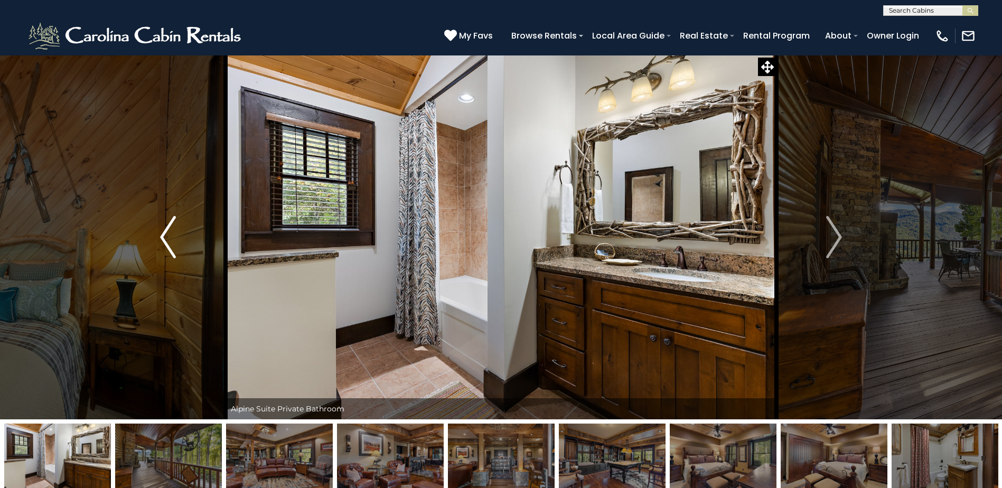
click at [170, 241] on img "Previous" at bounding box center [168, 237] width 16 height 42
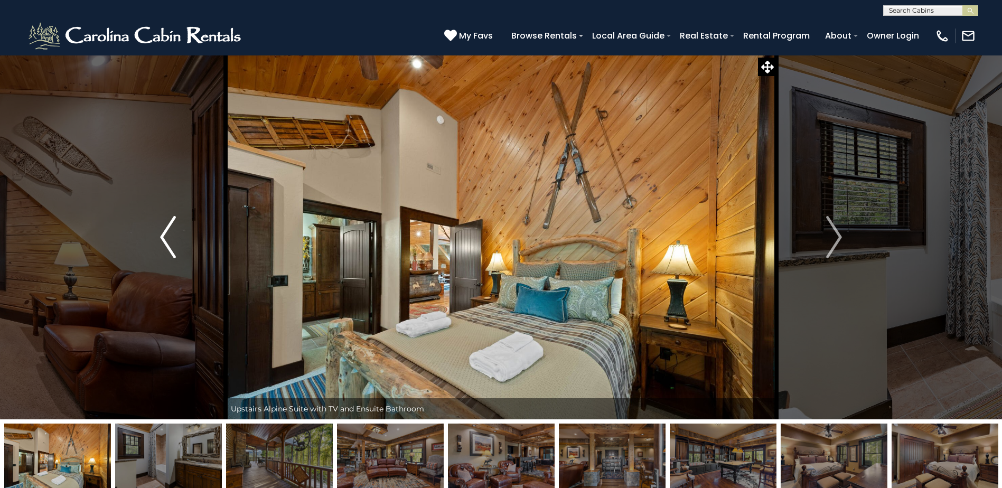
click at [170, 241] on img "Previous" at bounding box center [168, 237] width 16 height 42
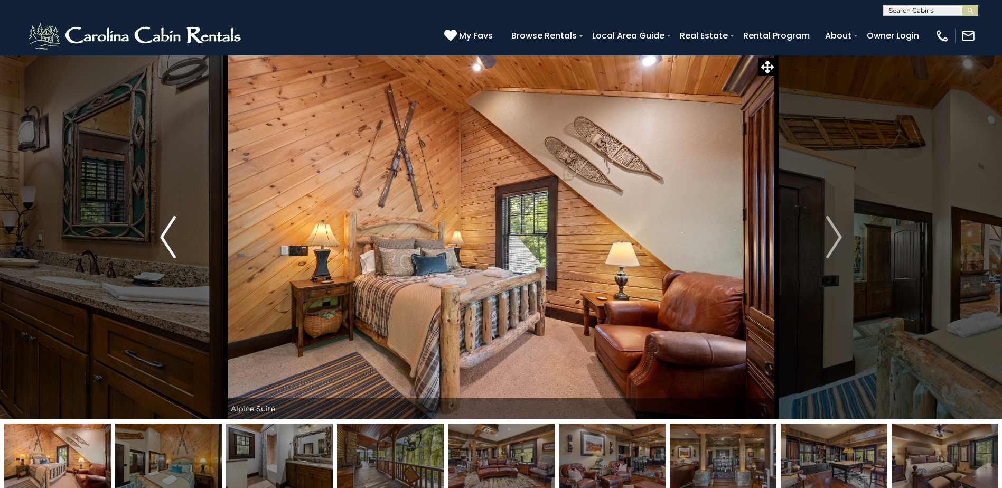
click at [170, 241] on img "Previous" at bounding box center [168, 237] width 16 height 42
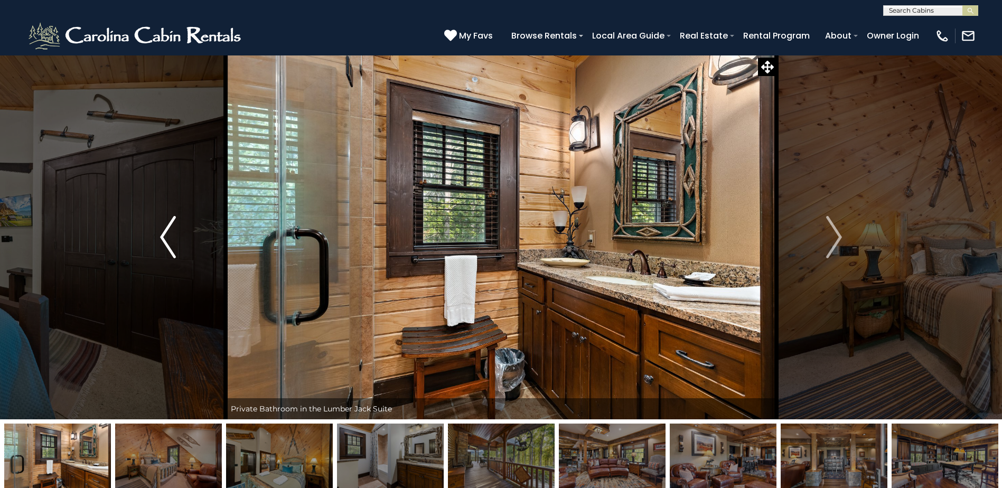
click at [170, 241] on img "Previous" at bounding box center [168, 237] width 16 height 42
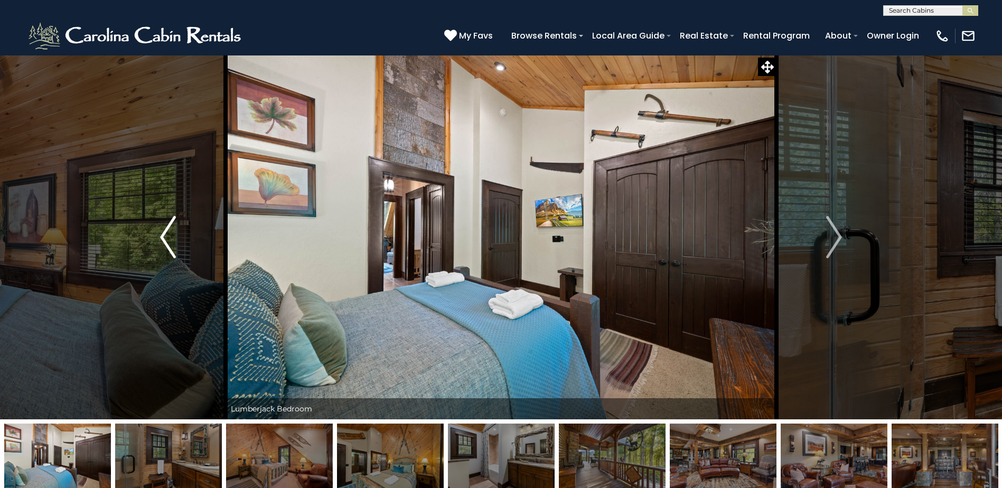
click at [170, 241] on img "Previous" at bounding box center [168, 237] width 16 height 42
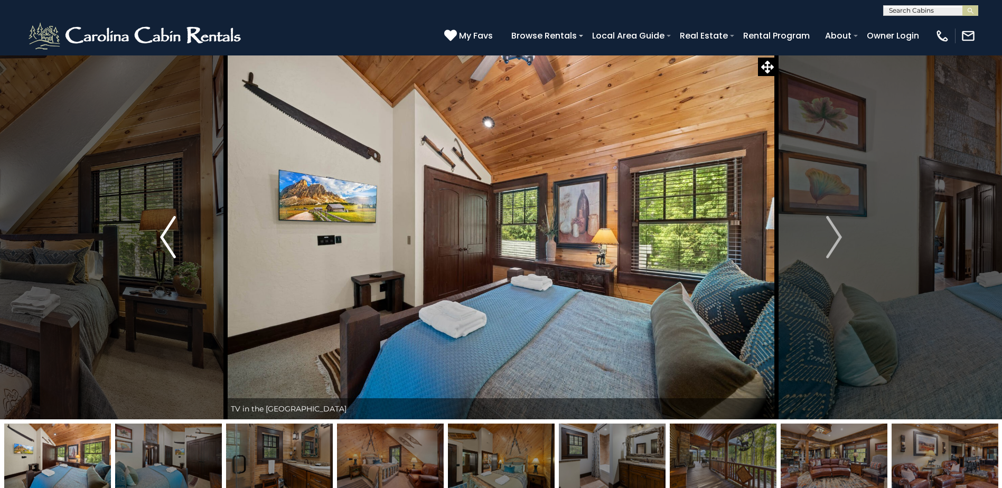
click at [170, 241] on img "Previous" at bounding box center [168, 237] width 16 height 42
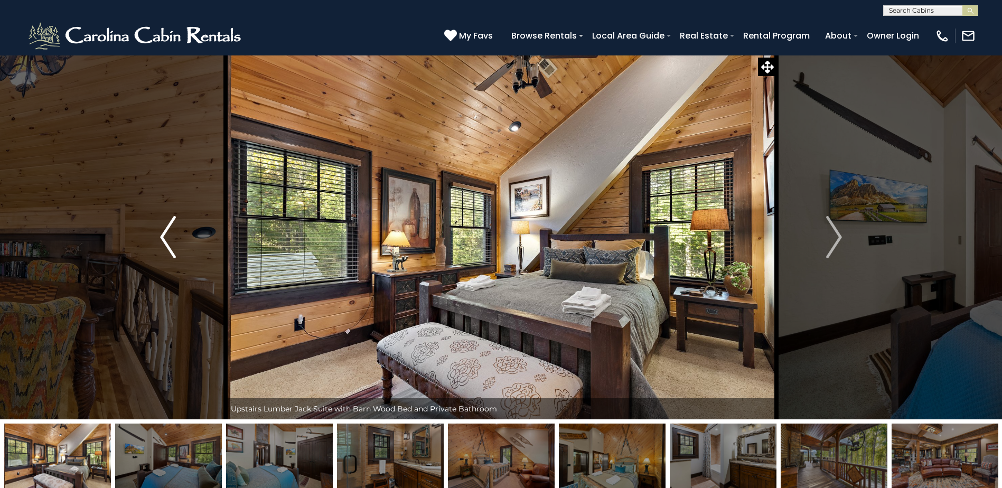
click at [170, 241] on img "Previous" at bounding box center [168, 237] width 16 height 42
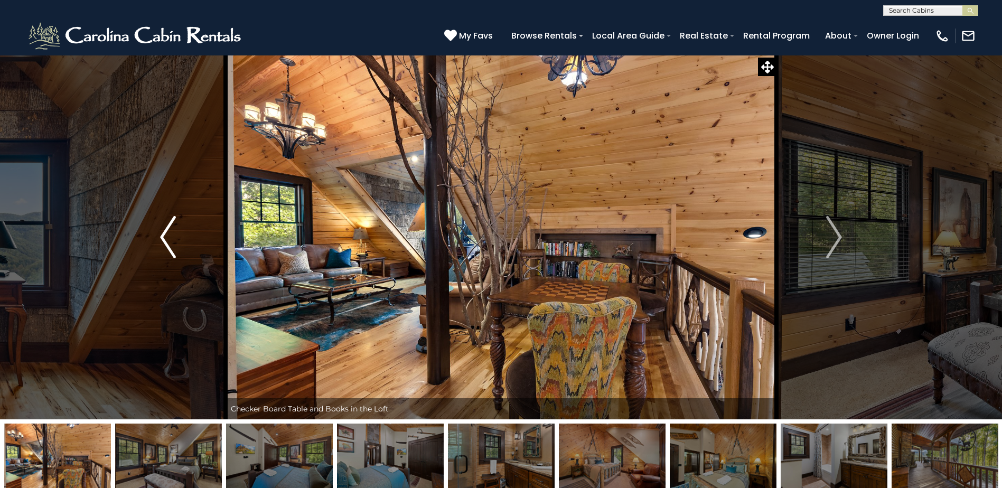
click at [170, 241] on img "Previous" at bounding box center [168, 237] width 16 height 42
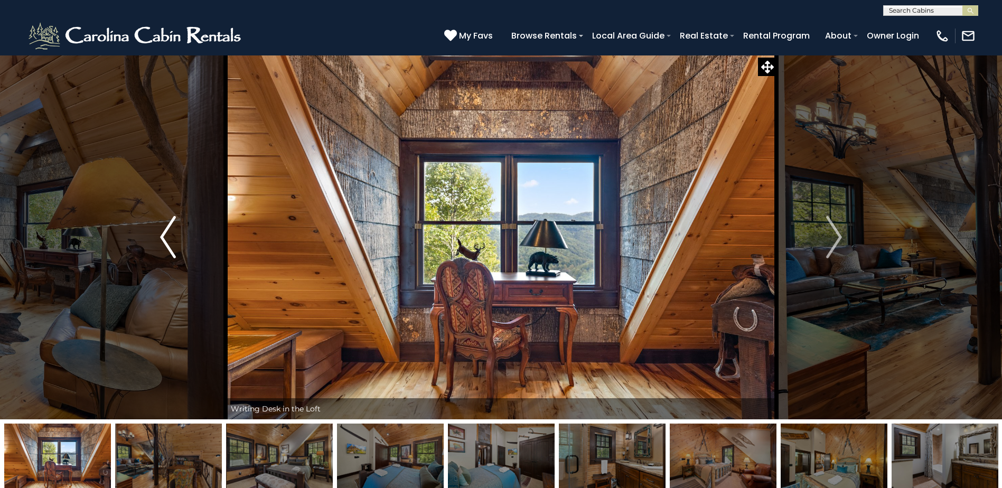
click at [170, 241] on img "Previous" at bounding box center [168, 237] width 16 height 42
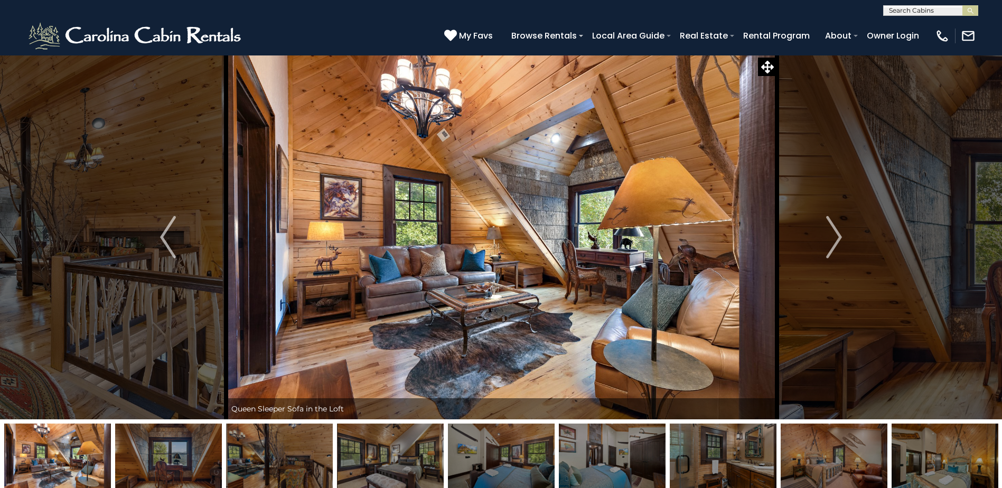
drag, startPoint x: 41, startPoint y: 415, endPoint x: 203, endPoint y: 426, distance: 162.0
click at [153, 426] on div "Enjoy a Luxury Experience at [GEOGRAPHIC_DATA] Rustic Mountain Elegance" at bounding box center [501, 274] width 1002 height 439
drag, startPoint x: 236, startPoint y: 429, endPoint x: 431, endPoint y: 463, distance: 198.4
click at [240, 433] on img at bounding box center [279, 457] width 107 height 66
